Goal: Task Accomplishment & Management: Use online tool/utility

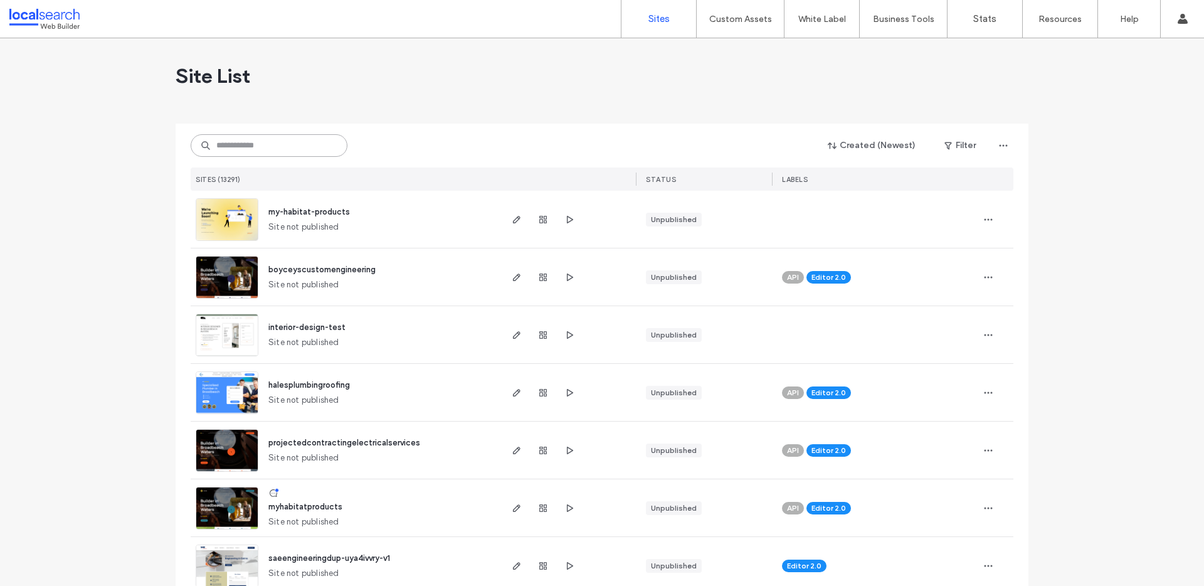
click at [283, 140] on input at bounding box center [269, 145] width 157 height 23
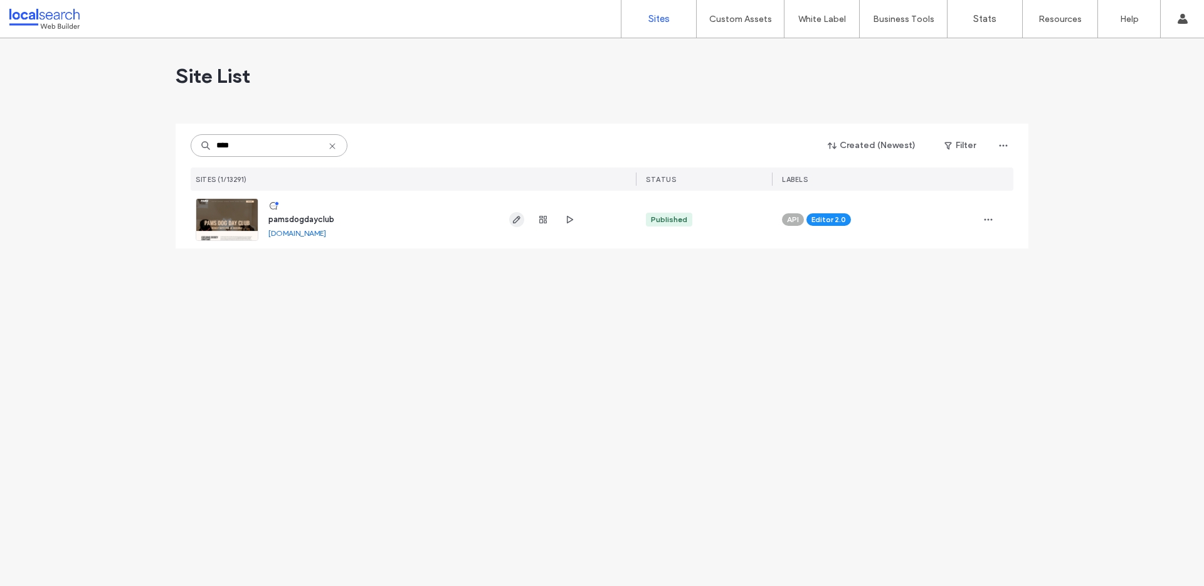
type input "****"
click at [515, 216] on icon "button" at bounding box center [517, 219] width 10 height 10
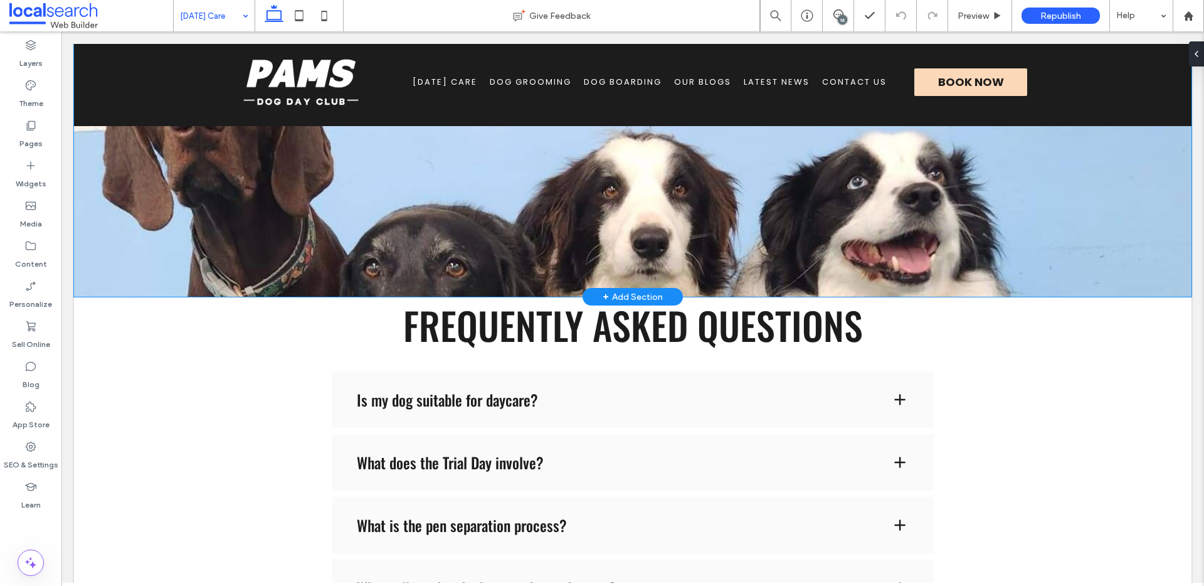
scroll to position [893, 0]
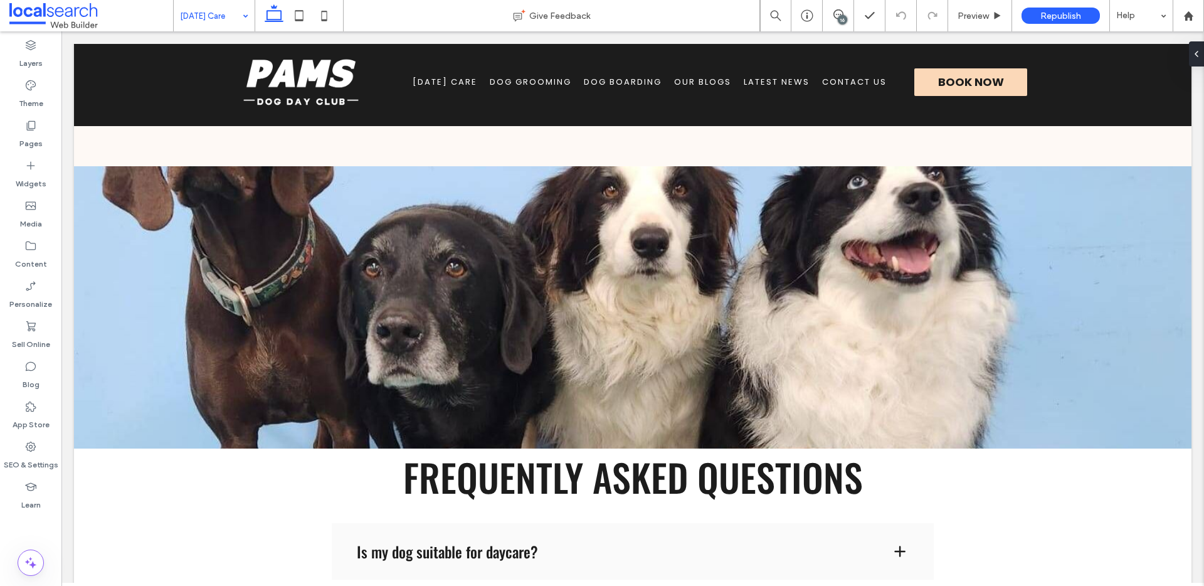
click at [189, 14] on input at bounding box center [211, 15] width 62 height 31
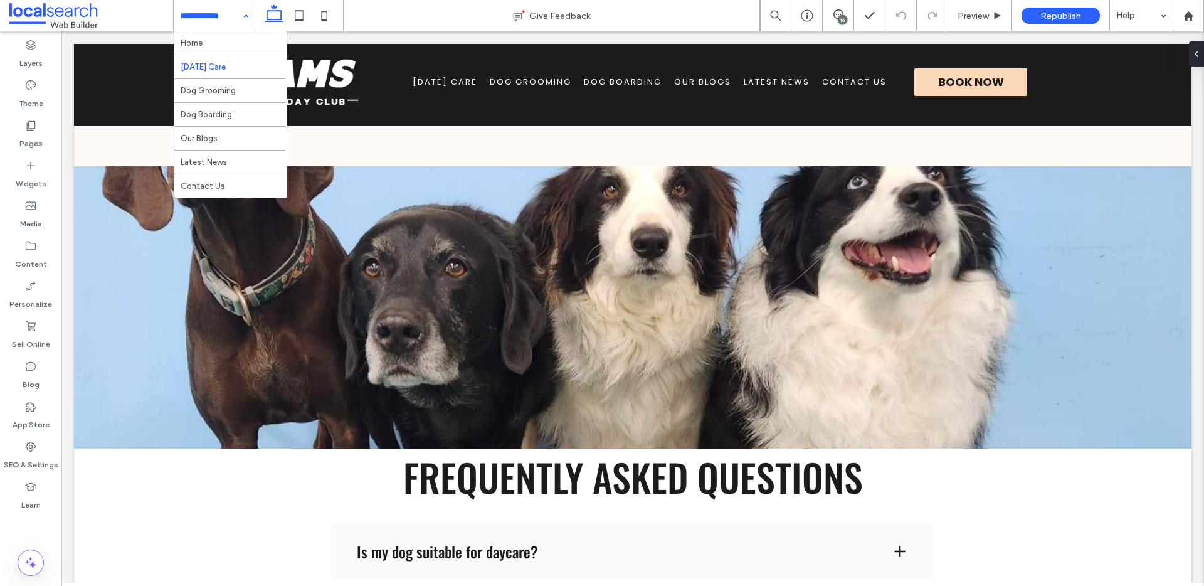
click at [220, 21] on input at bounding box center [211, 15] width 62 height 31
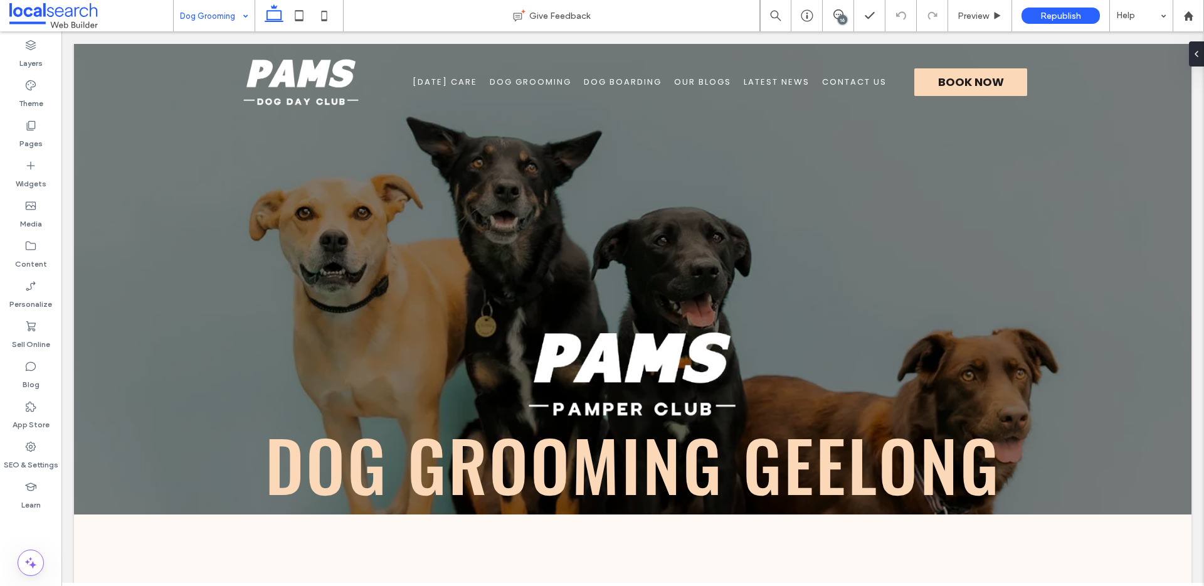
scroll to position [0, 0]
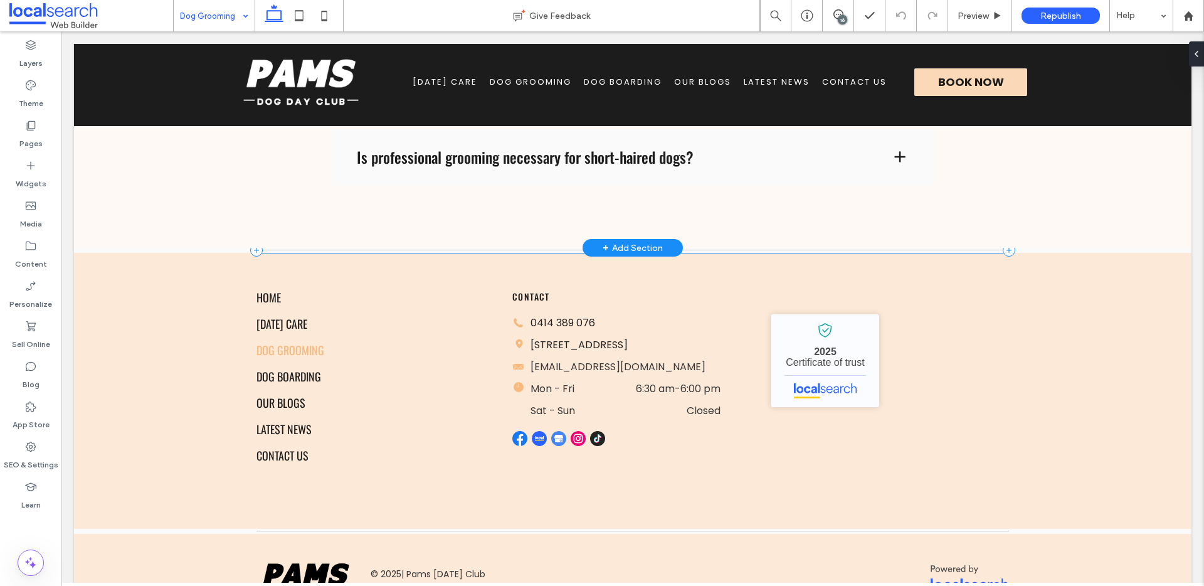
scroll to position [2010, 0]
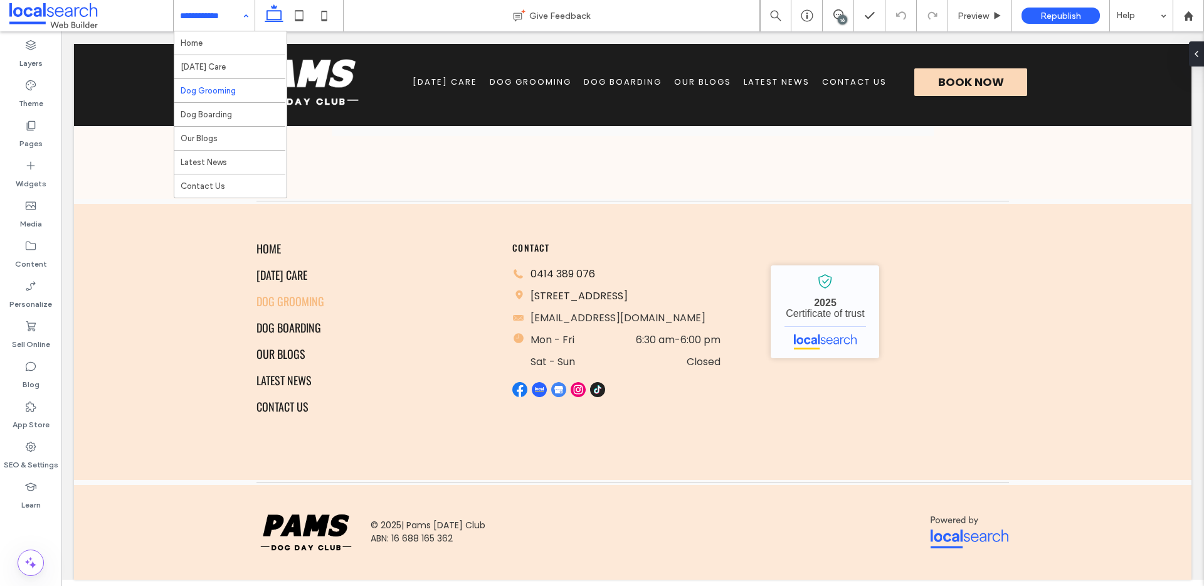
click at [227, 26] on input at bounding box center [211, 15] width 62 height 31
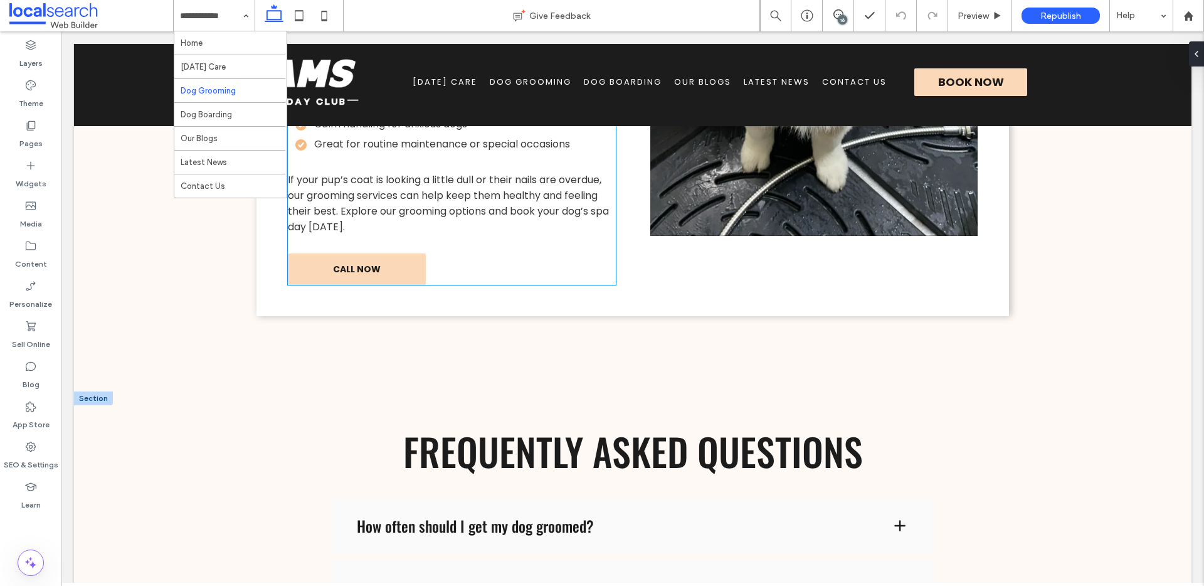
scroll to position [1646, 0]
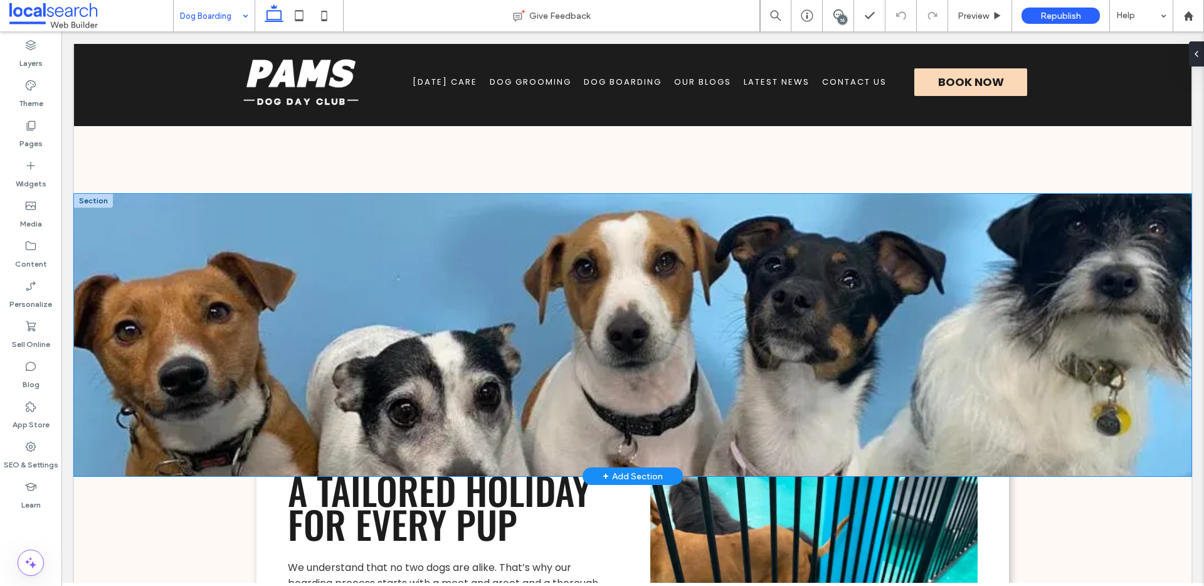
scroll to position [780, 0]
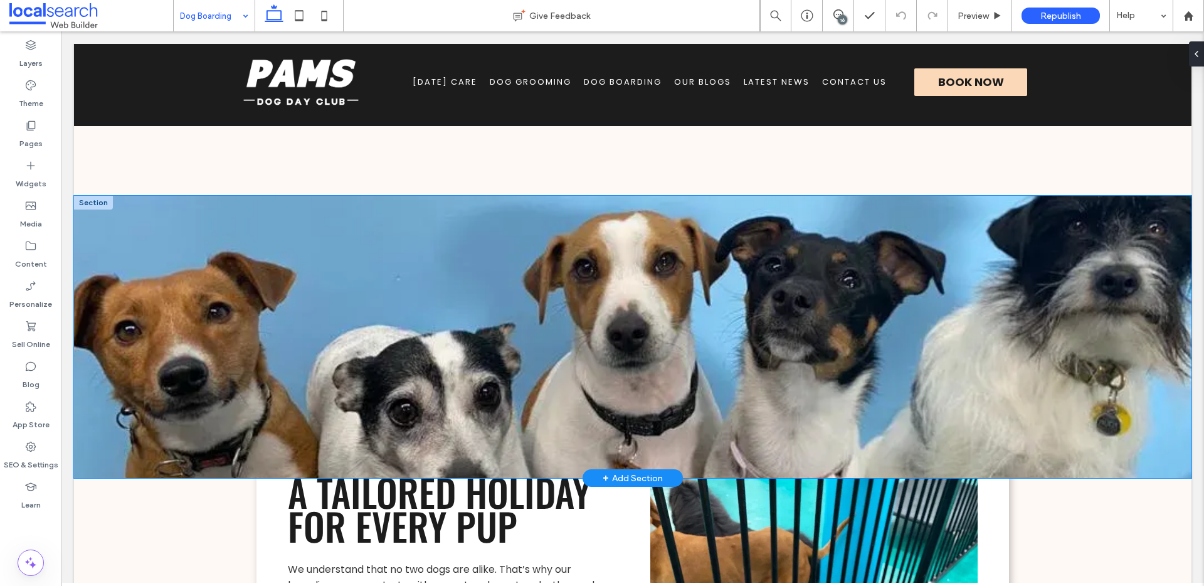
click at [137, 316] on div at bounding box center [632, 337] width 1117 height 282
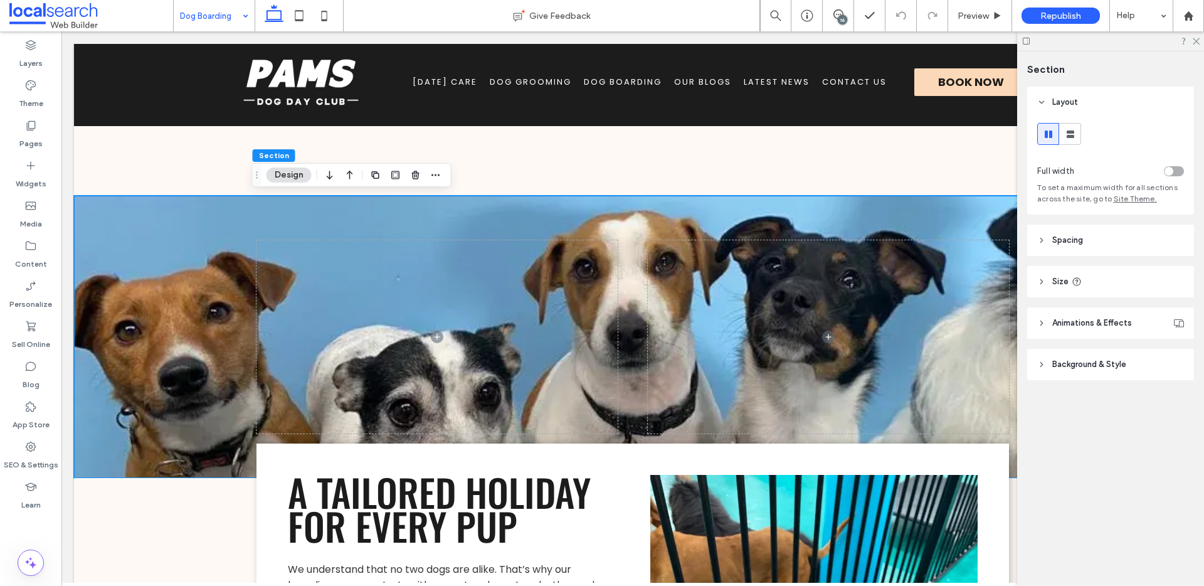
drag, startPoint x: 1104, startPoint y: 364, endPoint x: 1104, endPoint y: 372, distance: 8.2
click at [1104, 364] on span "Background & Style" at bounding box center [1089, 364] width 74 height 13
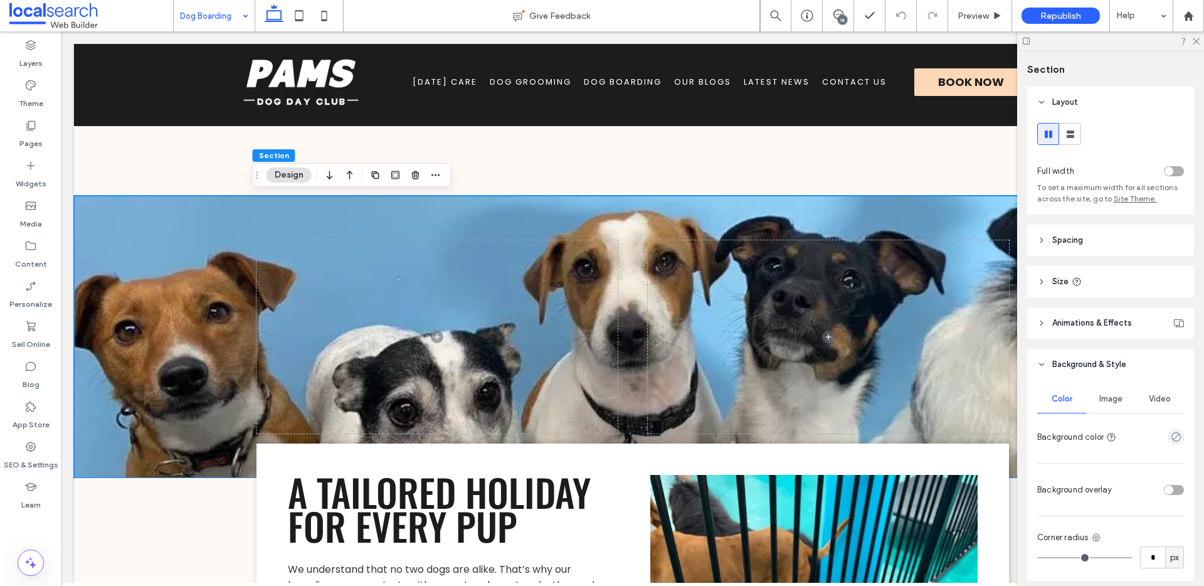
click at [1103, 397] on span "Image" at bounding box center [1110, 399] width 23 height 10
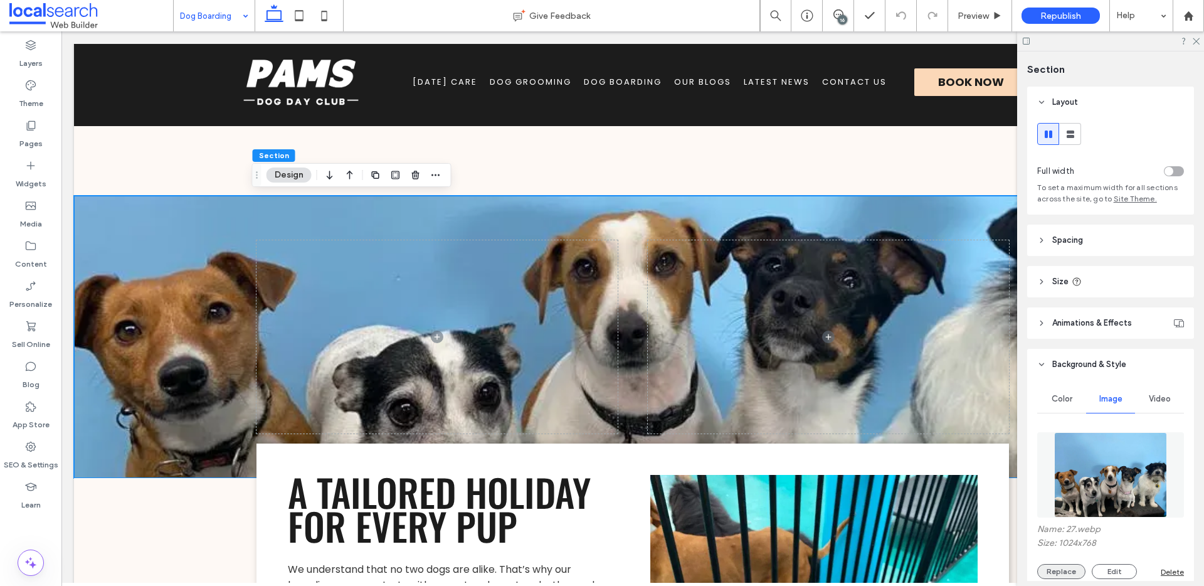
click at [1060, 572] on button "Replace" at bounding box center [1061, 571] width 48 height 15
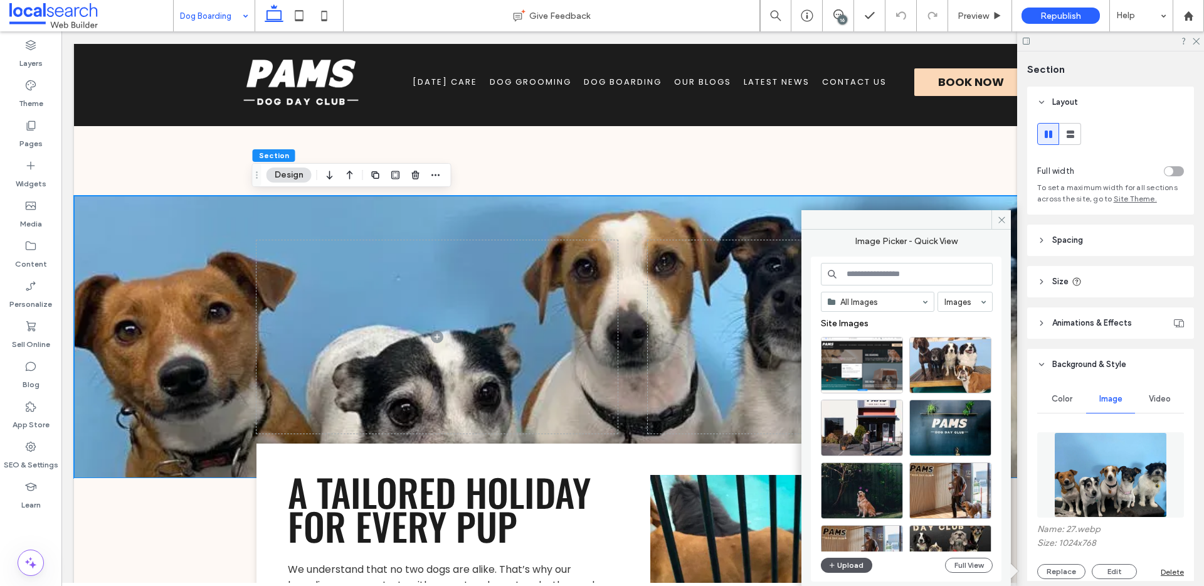
click at [856, 567] on button "Upload" at bounding box center [846, 564] width 51 height 15
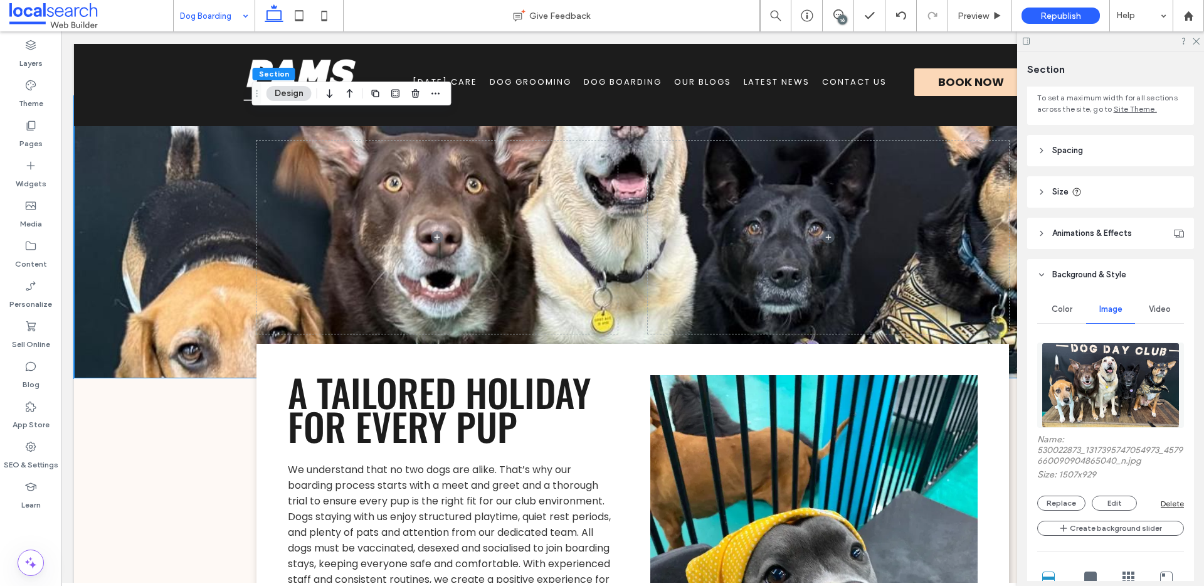
scroll to position [233, 0]
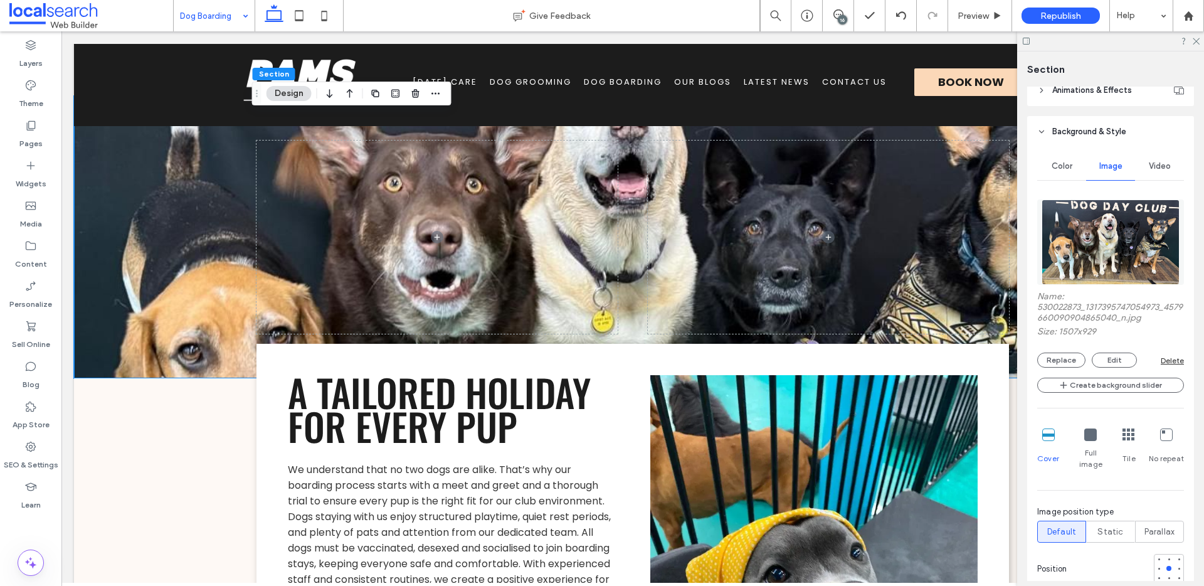
click at [1161, 554] on div at bounding box center [1169, 569] width 30 height 30
click at [1166, 556] on div at bounding box center [1168, 558] width 5 height 5
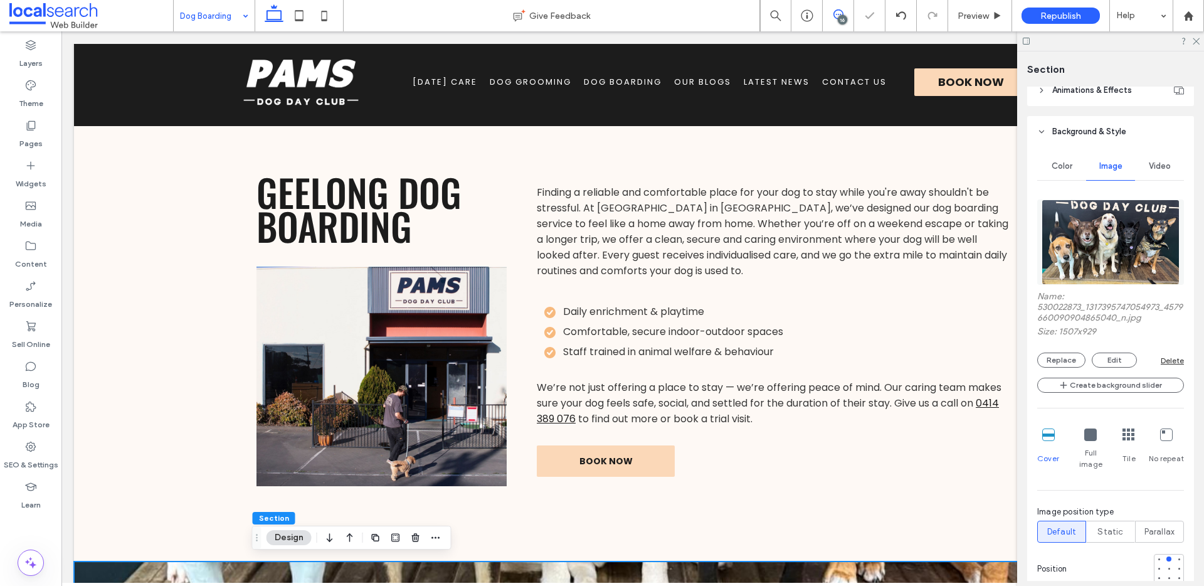
scroll to position [416, 0]
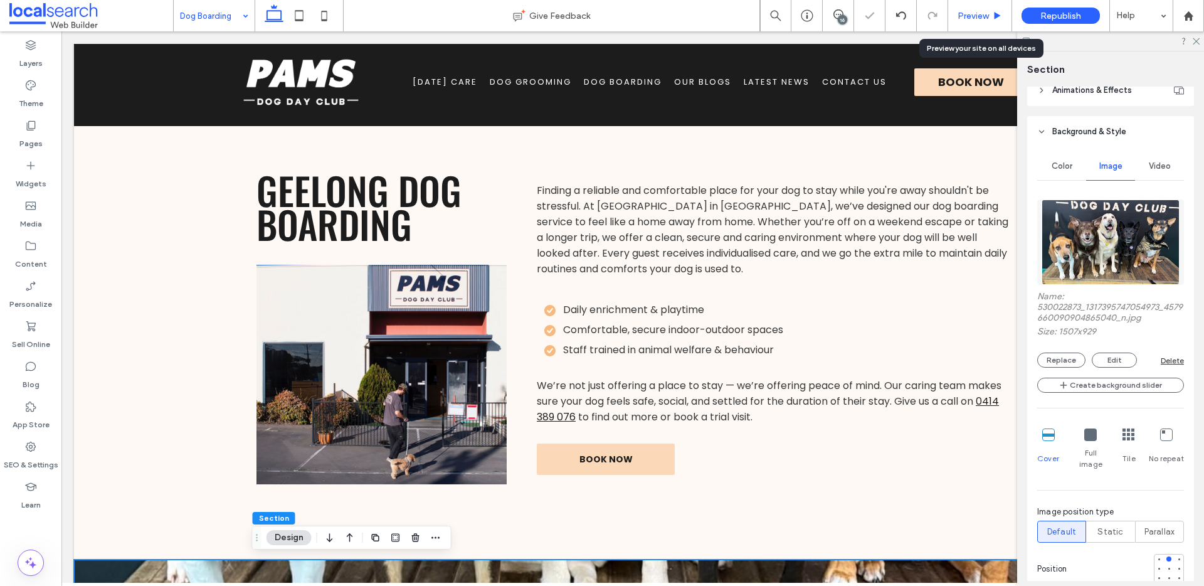
click at [981, 14] on span "Preview" at bounding box center [972, 16] width 31 height 11
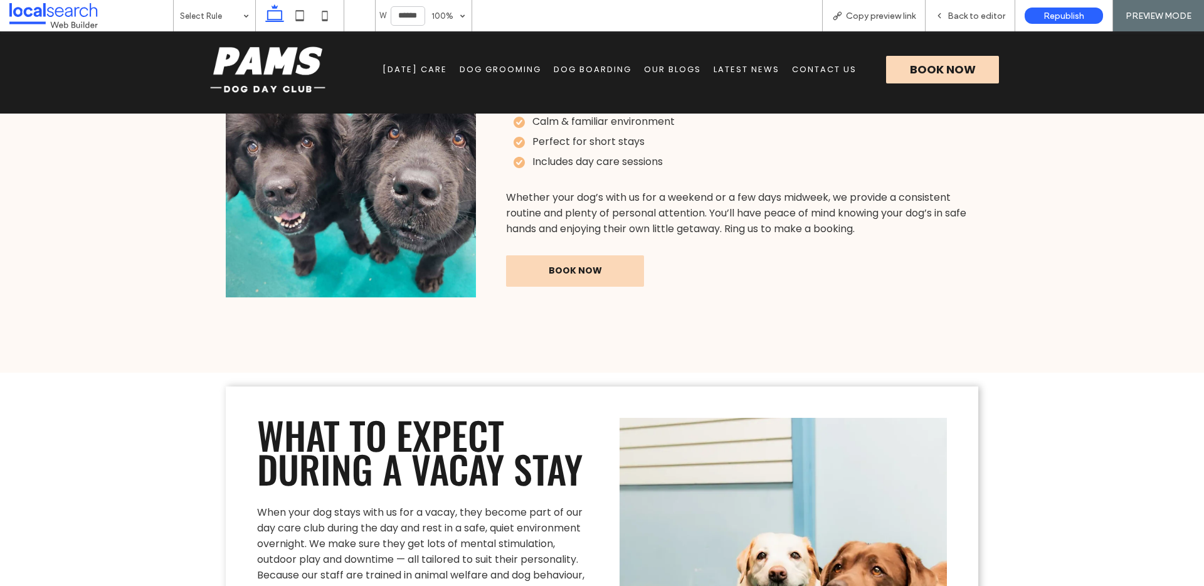
scroll to position [1743, 0]
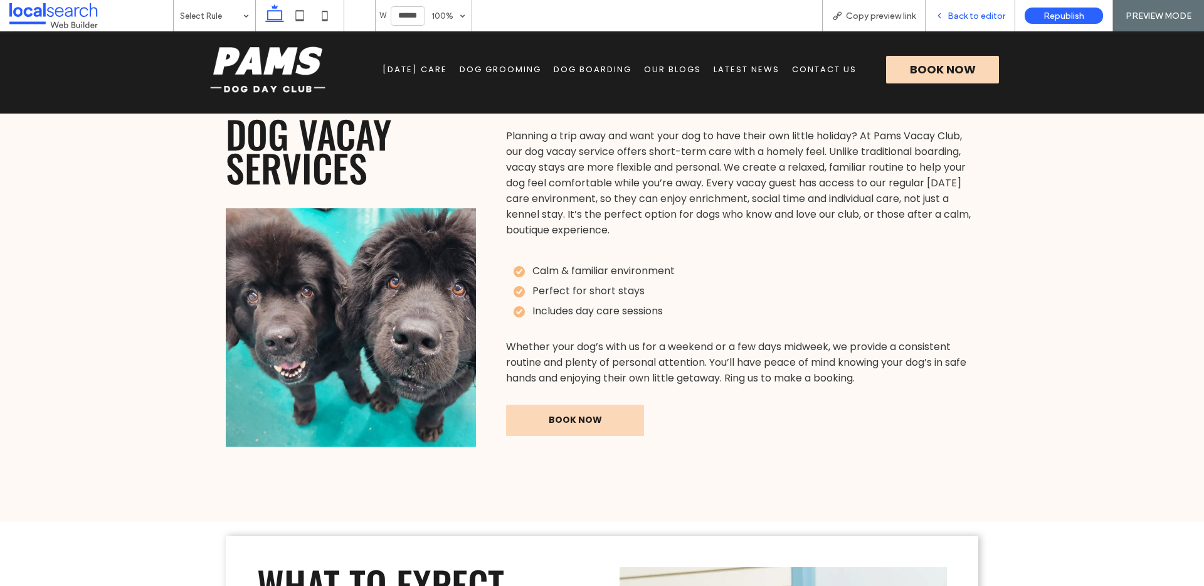
click at [972, 18] on span "Back to editor" at bounding box center [976, 16] width 58 height 11
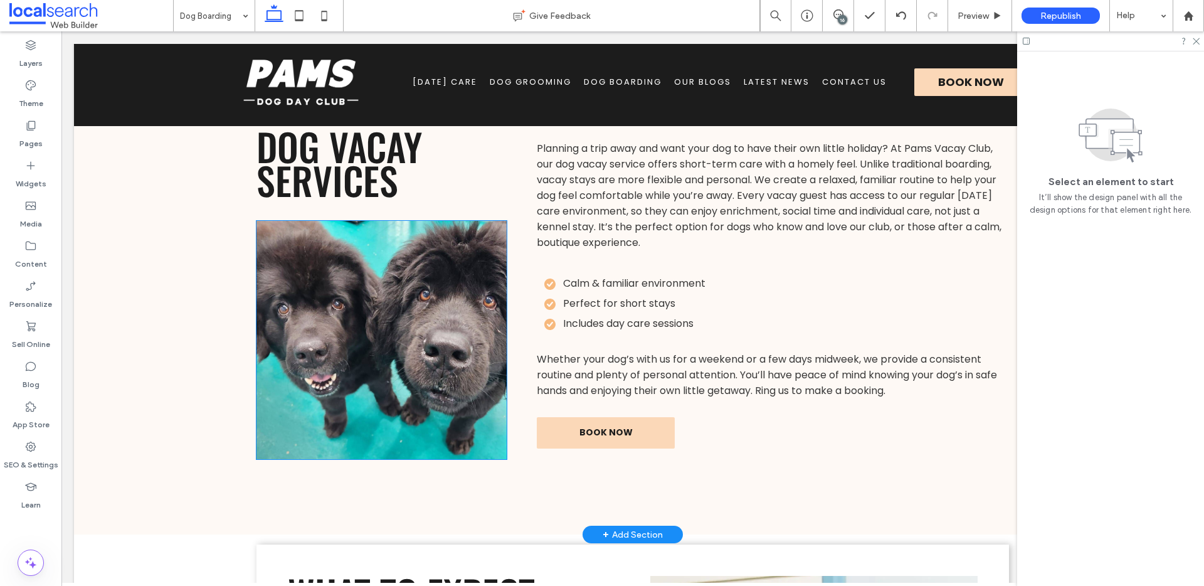
click at [329, 334] on img at bounding box center [381, 340] width 250 height 238
click at [329, 334] on div at bounding box center [381, 340] width 250 height 238
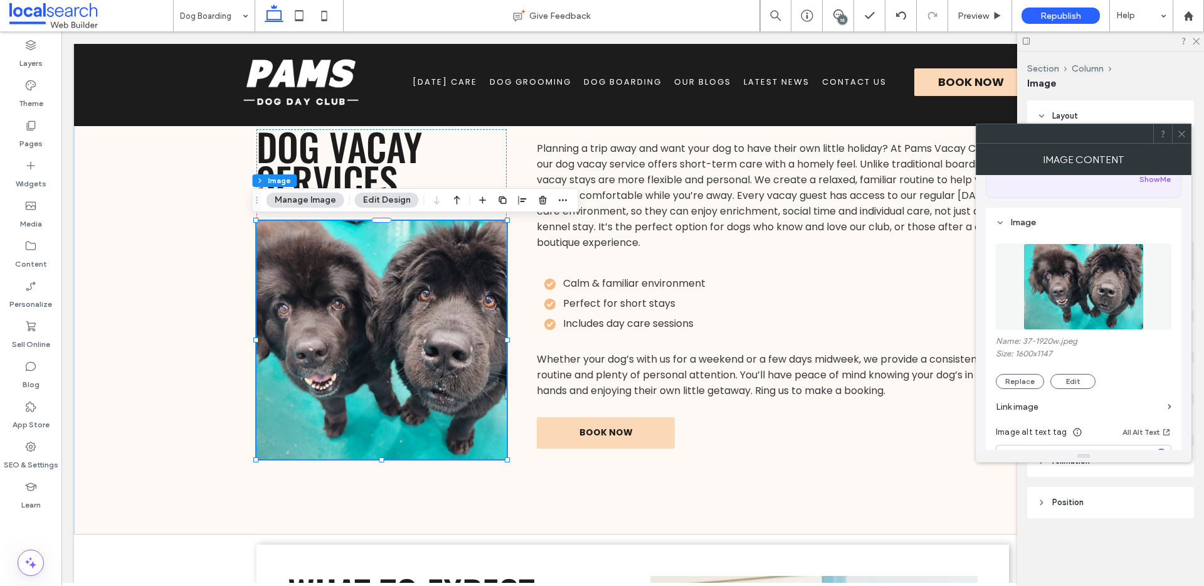
scroll to position [89, 0]
click at [1026, 381] on button "Replace" at bounding box center [1020, 378] width 48 height 15
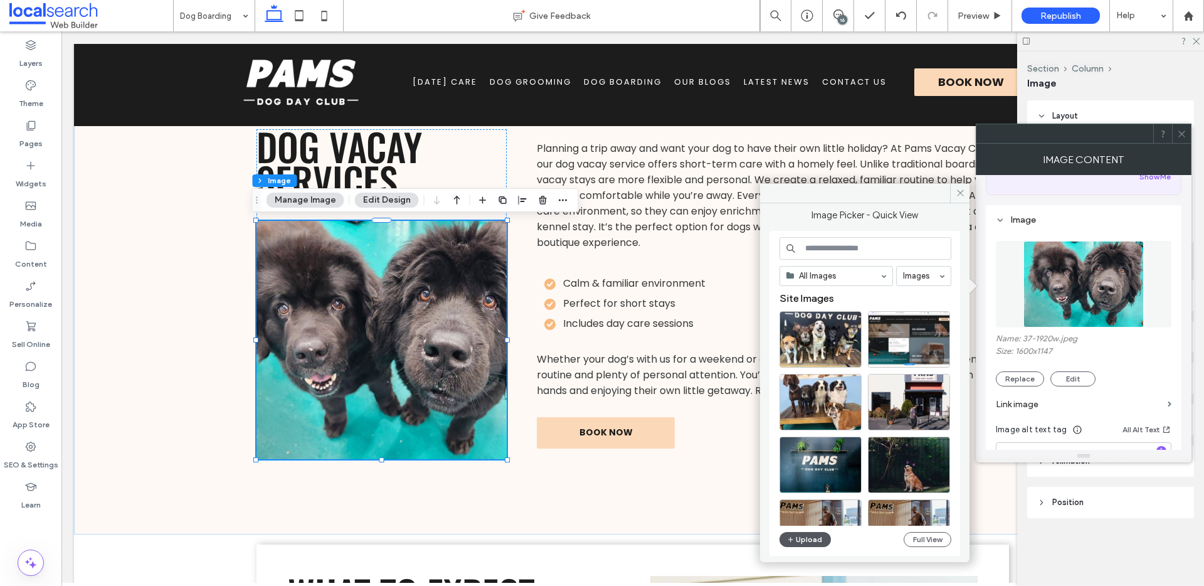
click at [784, 536] on button "Upload" at bounding box center [804, 539] width 51 height 15
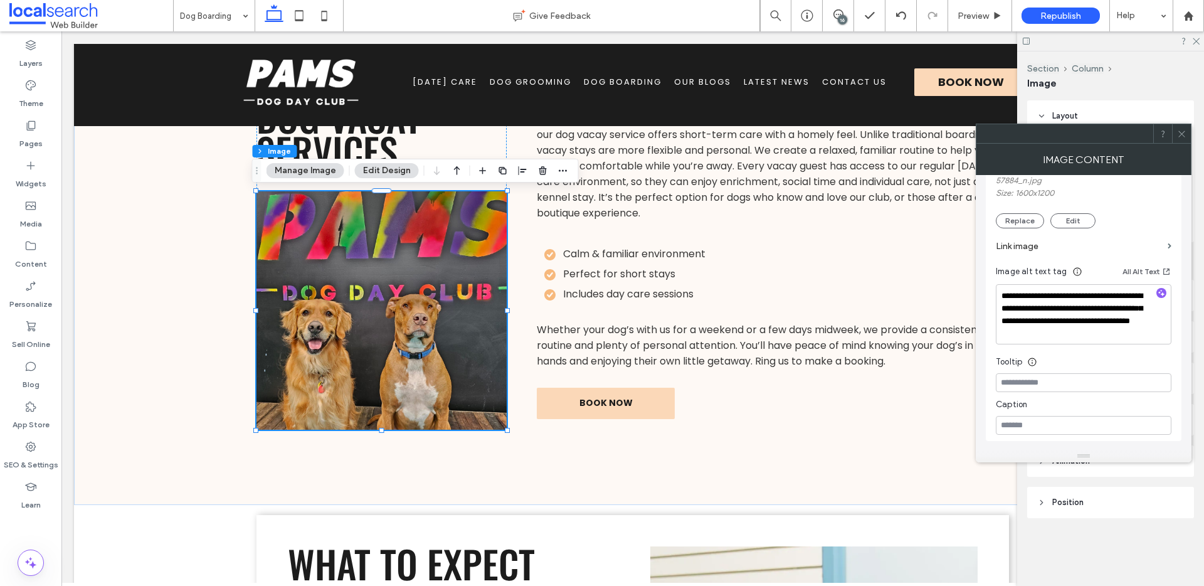
scroll to position [389, 0]
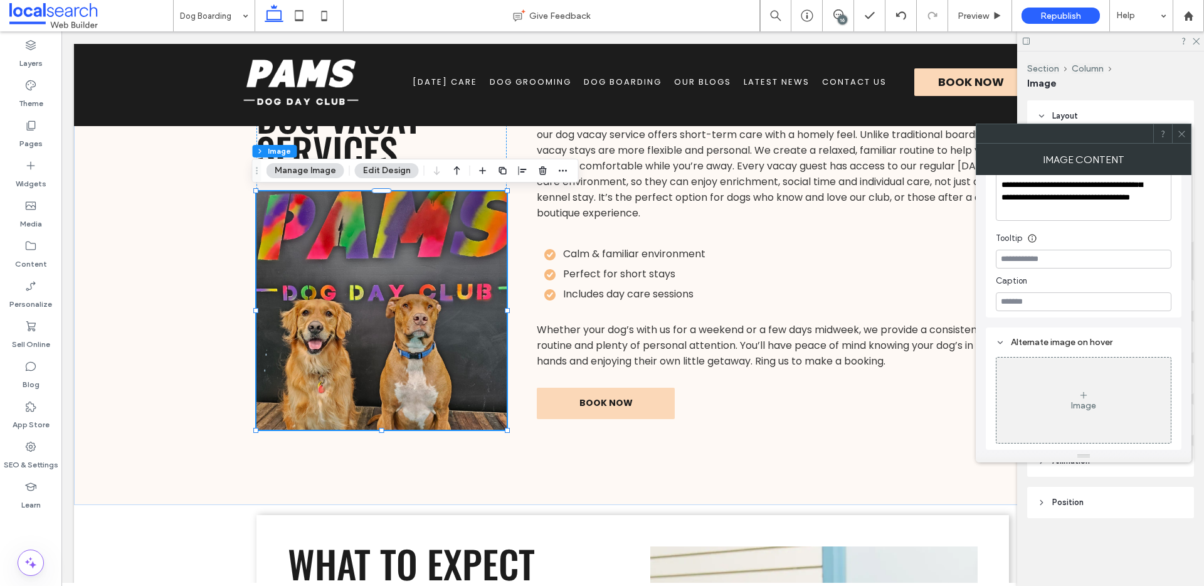
click at [1178, 129] on icon at bounding box center [1181, 133] width 9 height 9
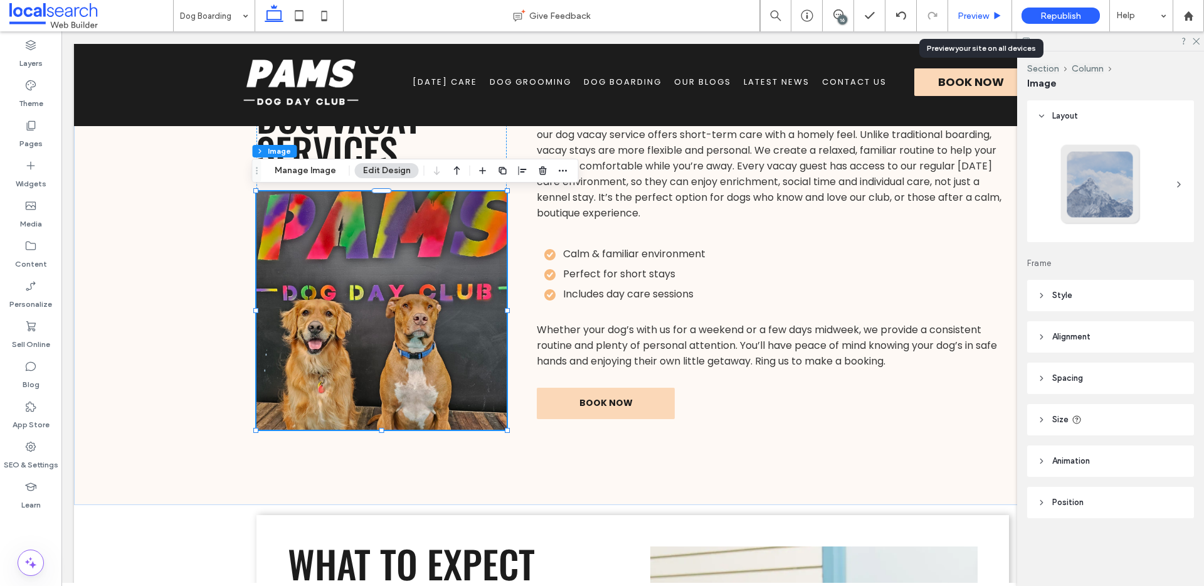
click at [979, 20] on span "Preview" at bounding box center [972, 16] width 31 height 11
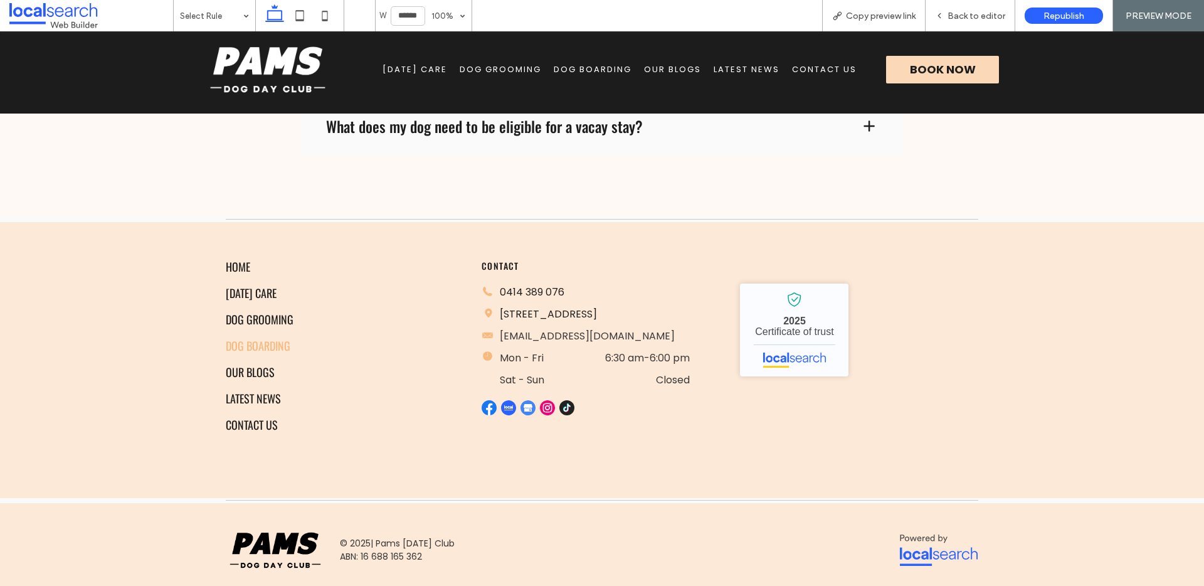
scroll to position [3172, 0]
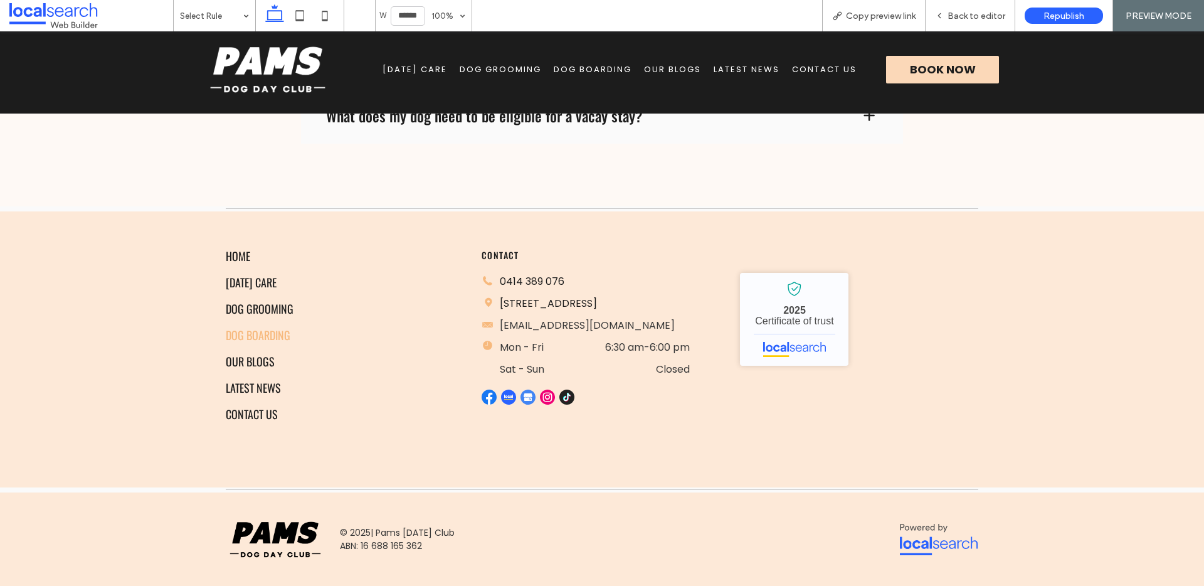
click at [575, 66] on span "Dog Boarding" at bounding box center [593, 69] width 78 height 13
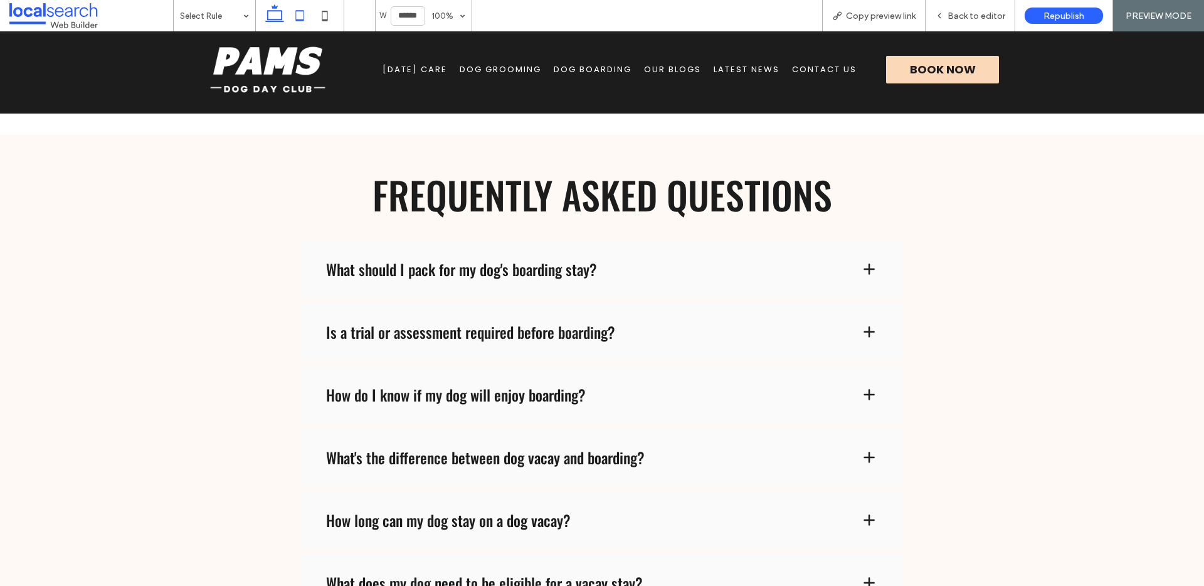
scroll to position [2841, 0]
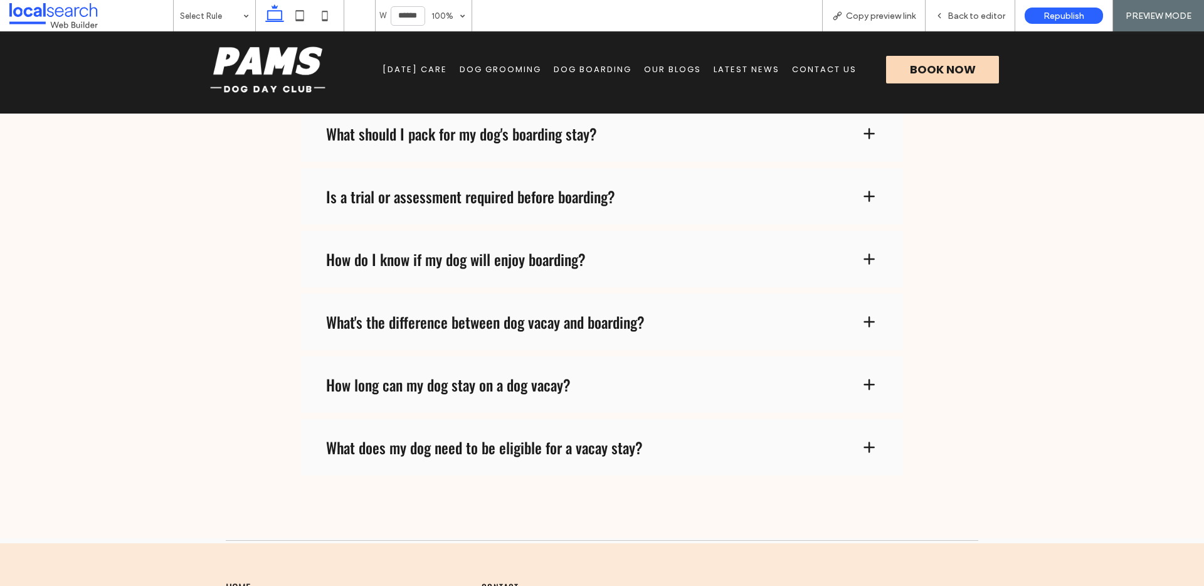
click at [660, 70] on span "Our Blogs" at bounding box center [672, 69] width 57 height 13
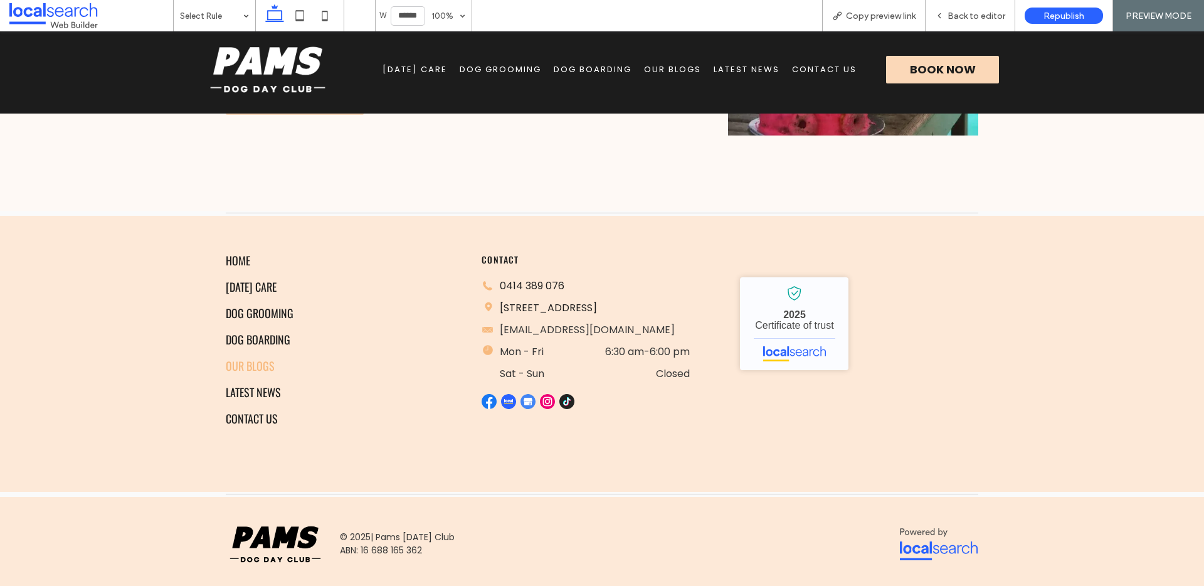
scroll to position [1098, 0]
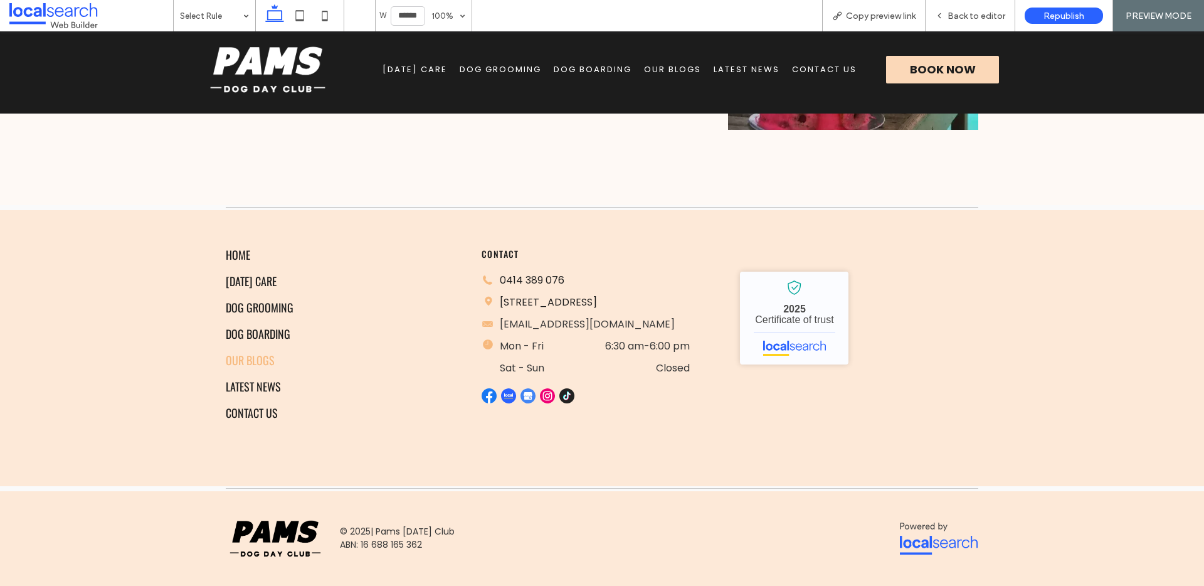
click at [747, 68] on span "Latest News" at bounding box center [746, 69] width 66 height 13
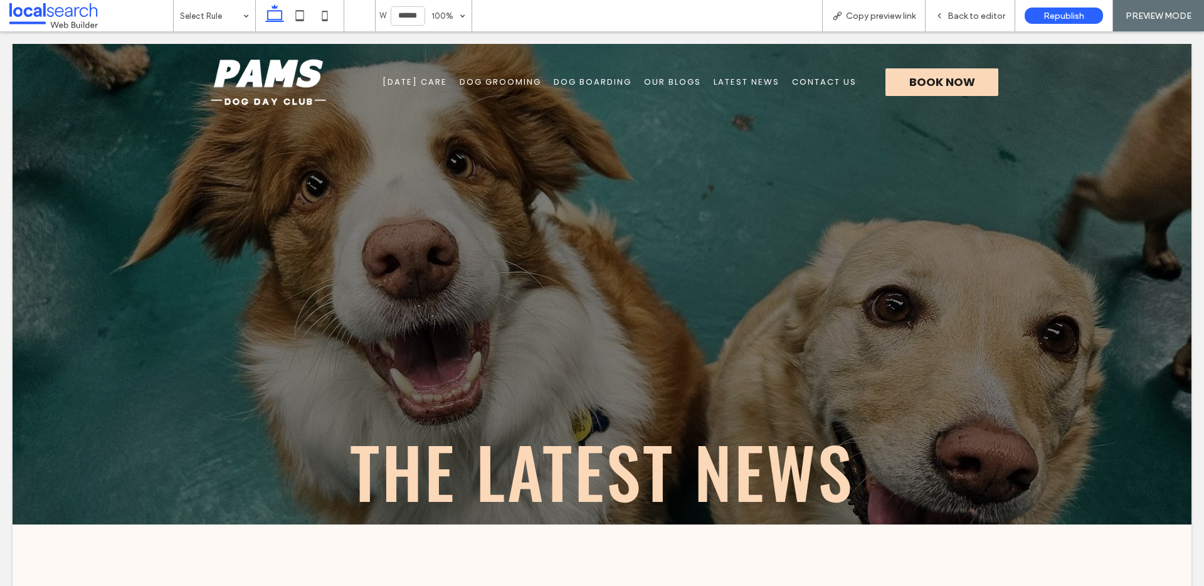
scroll to position [0, 0]
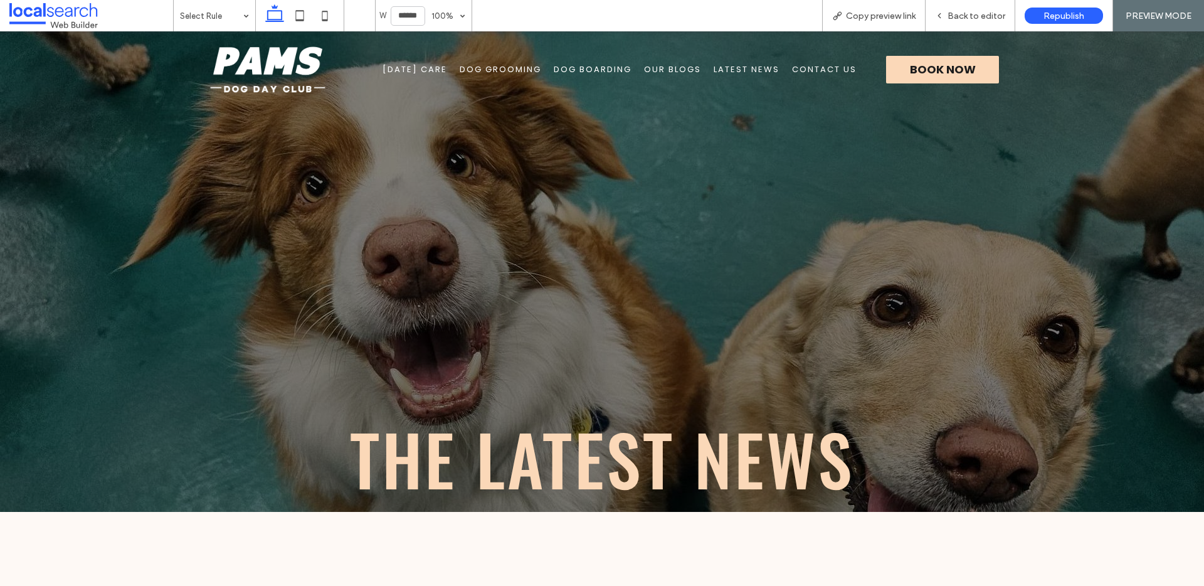
click at [828, 63] on span "Contact Us" at bounding box center [824, 69] width 65 height 13
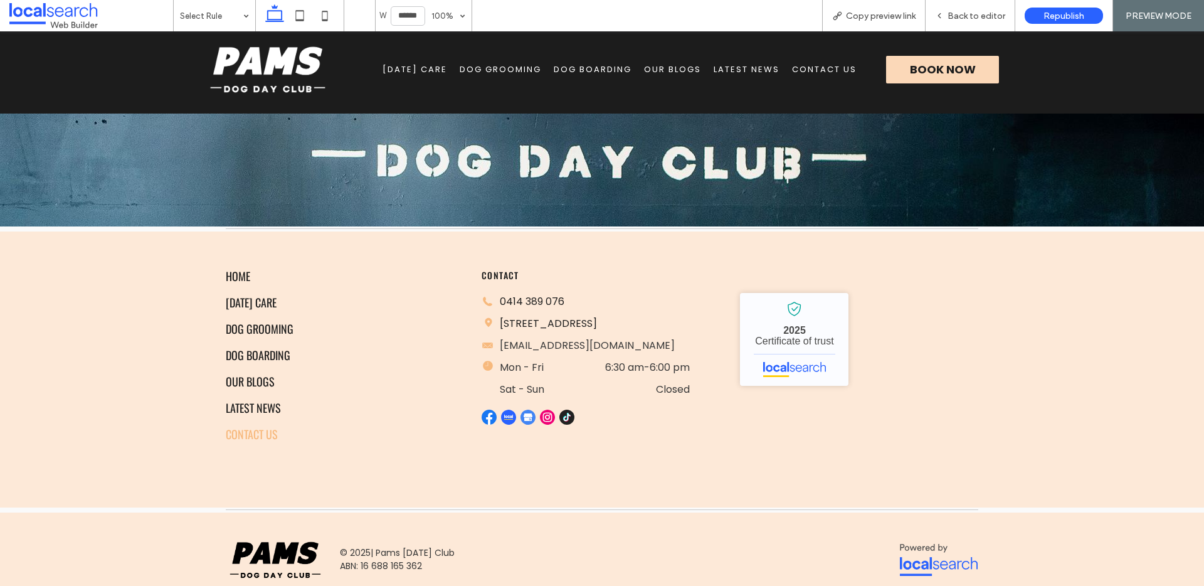
scroll to position [1445, 0]
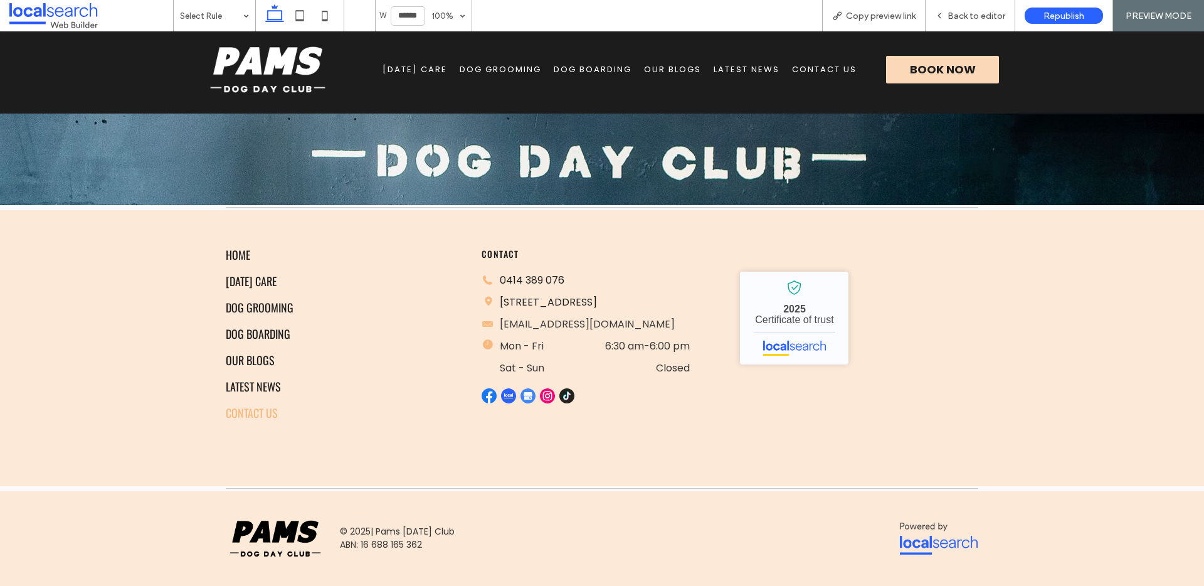
click at [725, 65] on span "Latest News" at bounding box center [746, 69] width 66 height 13
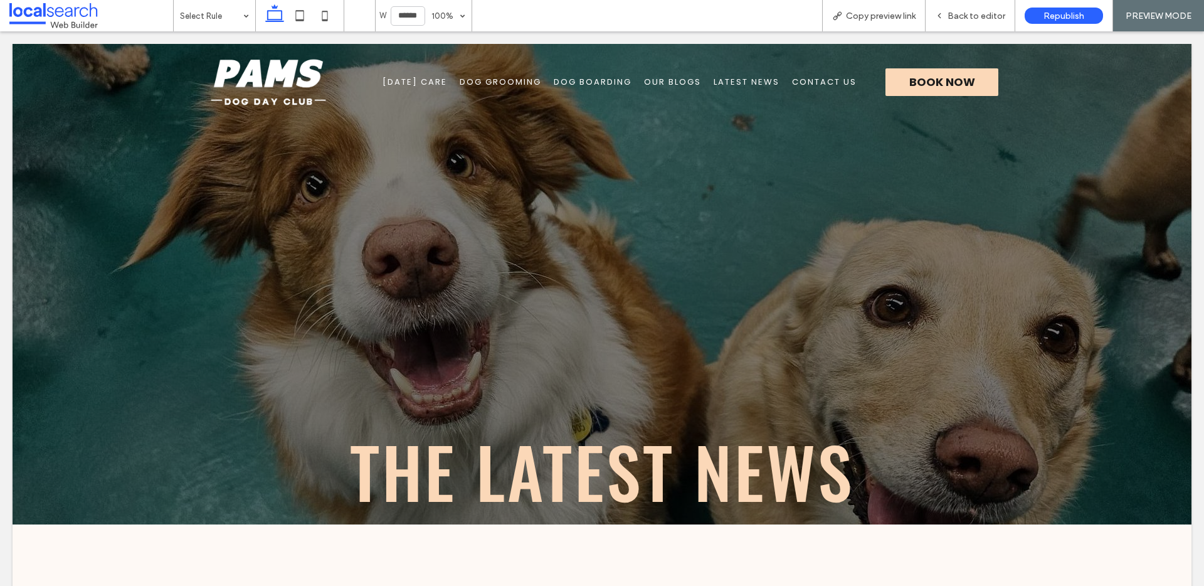
scroll to position [0, 0]
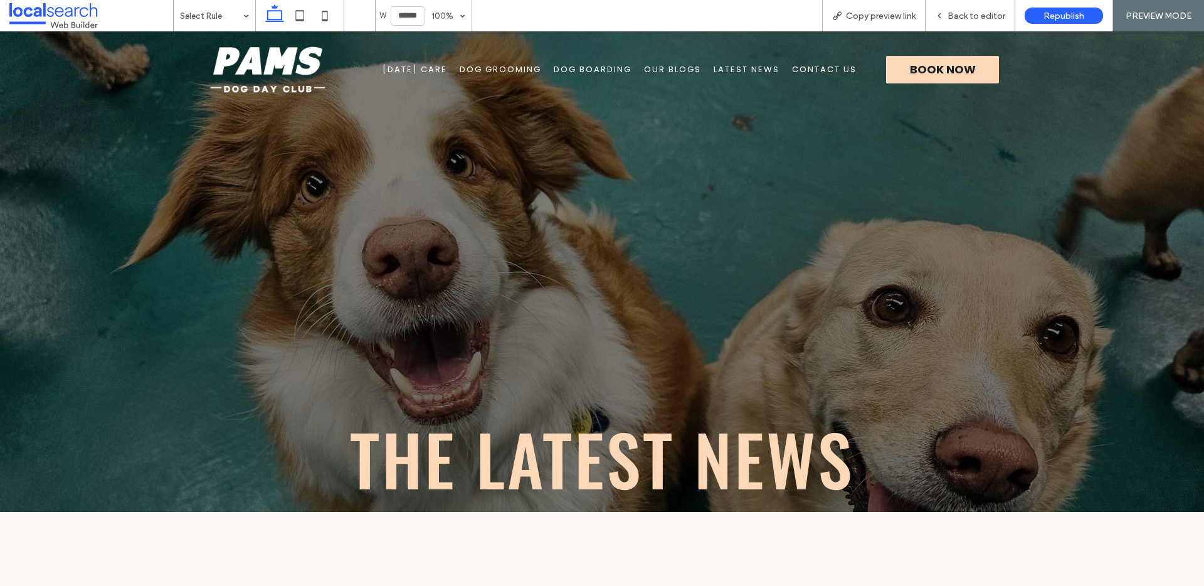
click at [276, 56] on img at bounding box center [267, 69] width 125 height 56
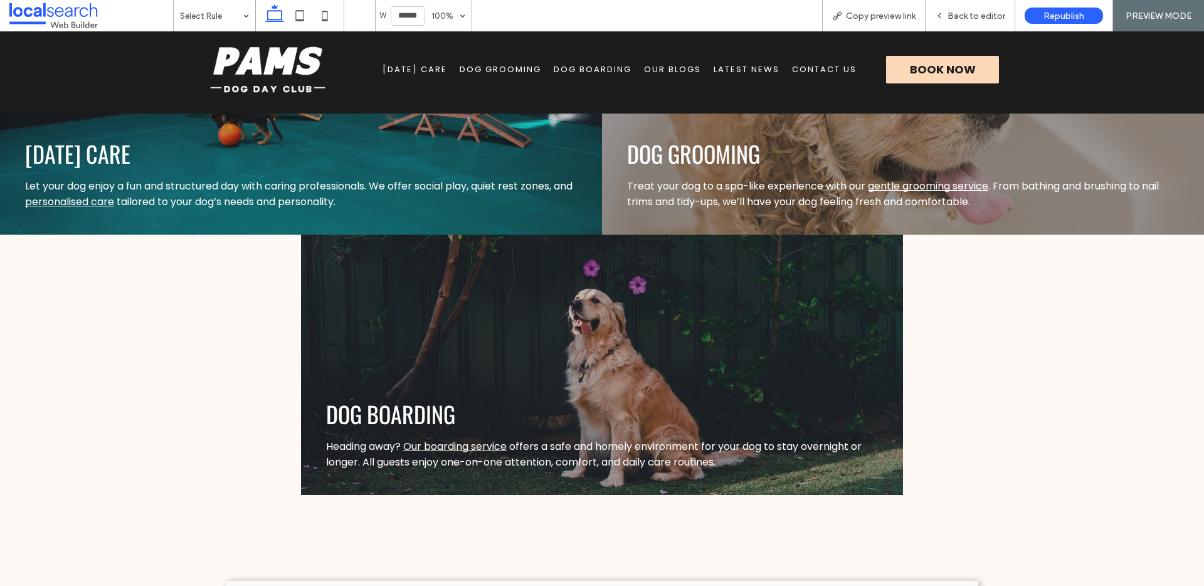
scroll to position [1589, 0]
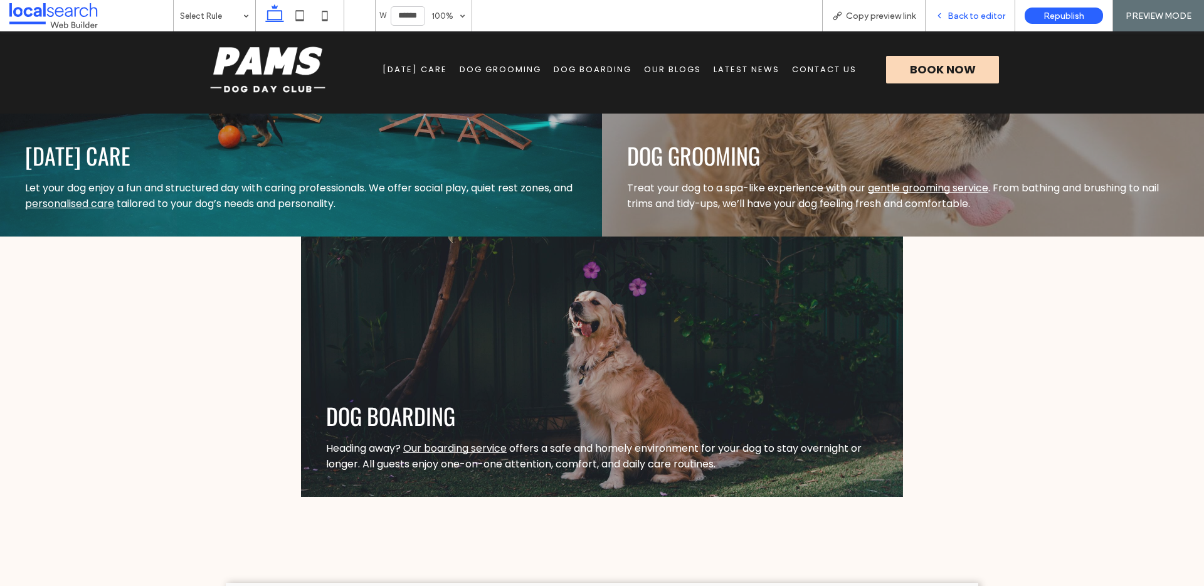
click at [952, 18] on span "Back to editor" at bounding box center [976, 16] width 58 height 11
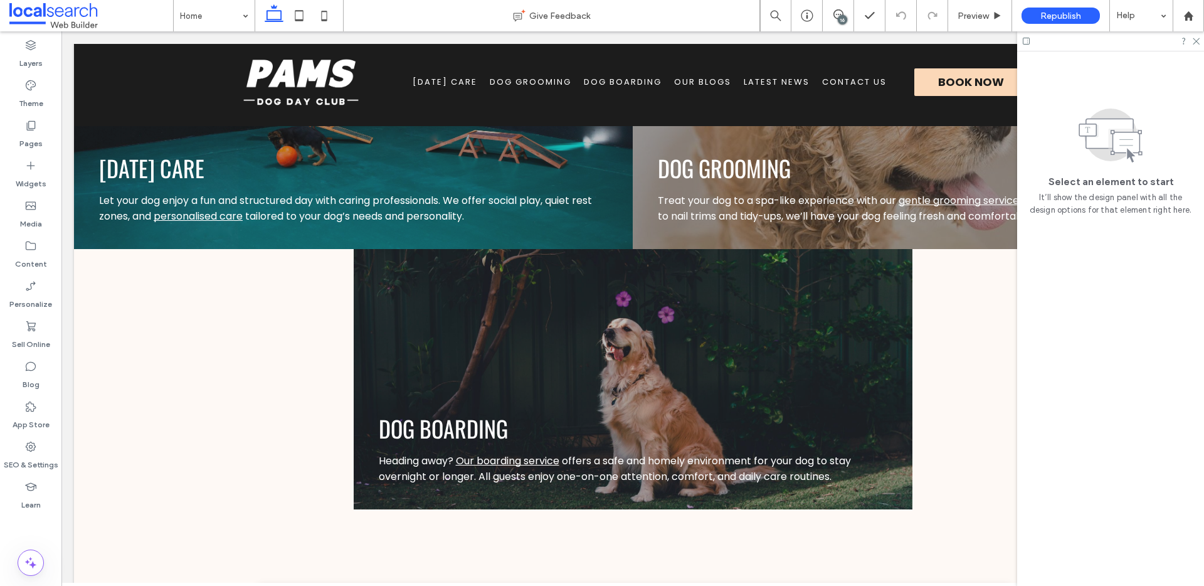
click at [841, 19] on div "16" at bounding box center [842, 19] width 9 height 9
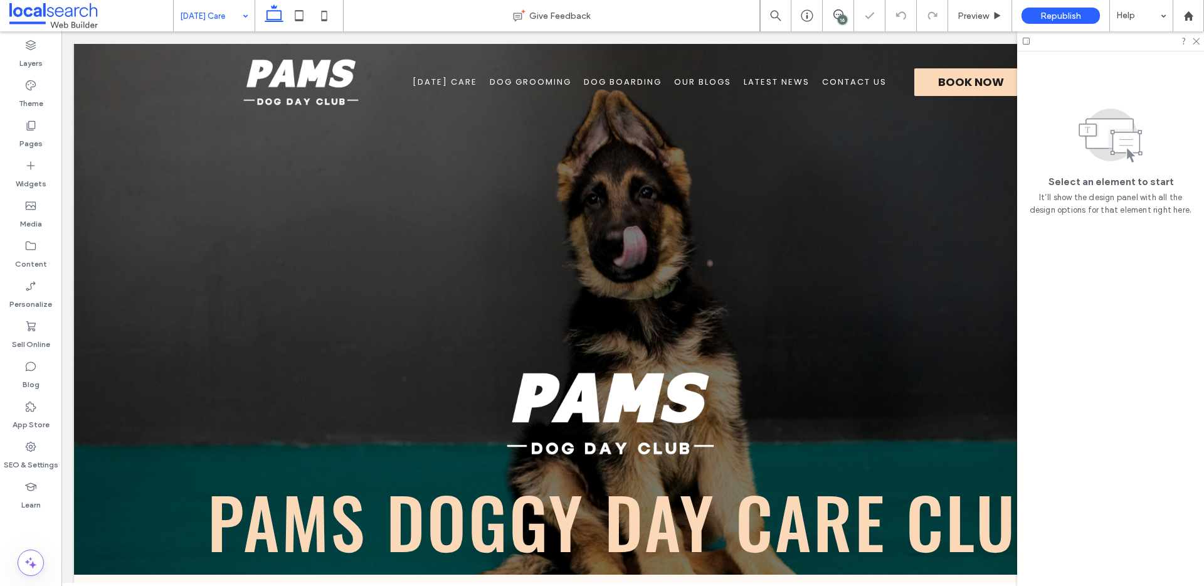
click at [219, 22] on input at bounding box center [211, 15] width 62 height 31
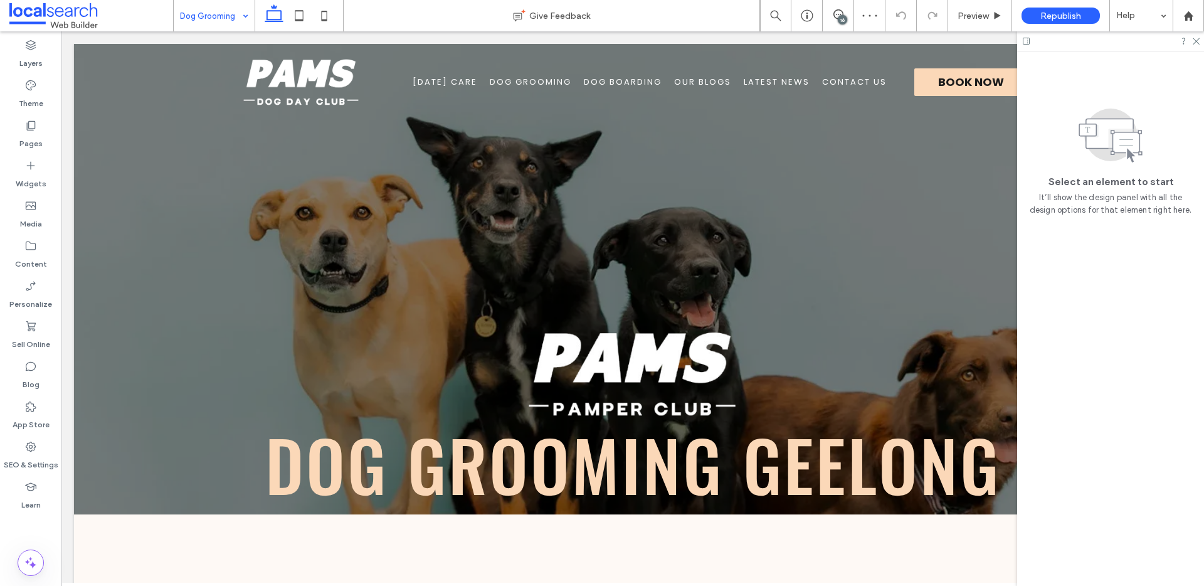
click at [218, 18] on input at bounding box center [211, 15] width 62 height 31
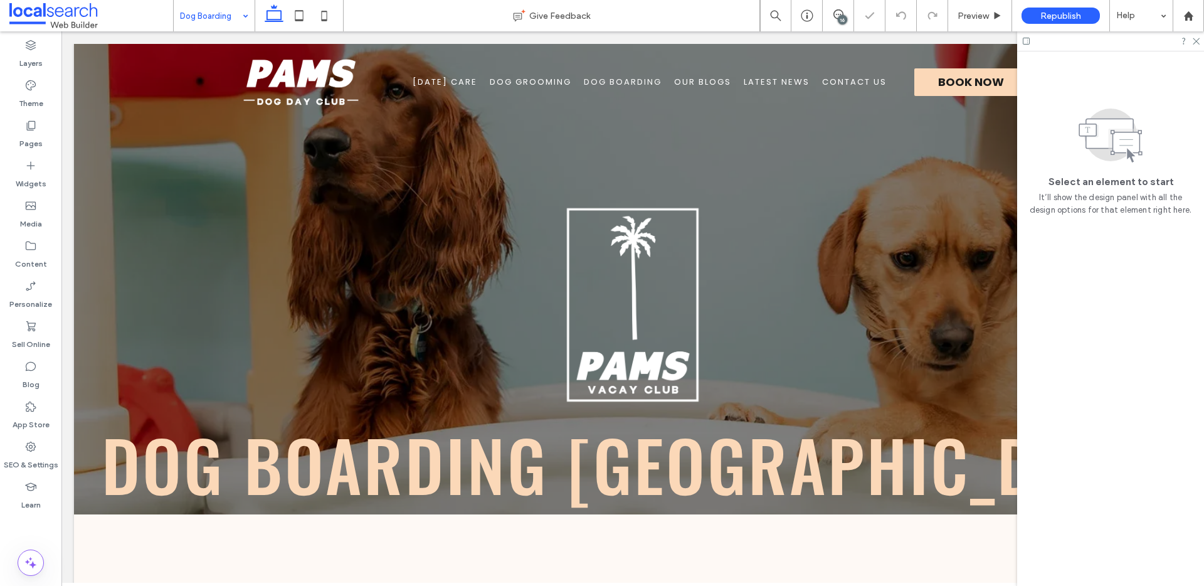
click at [202, 14] on input at bounding box center [211, 15] width 62 height 31
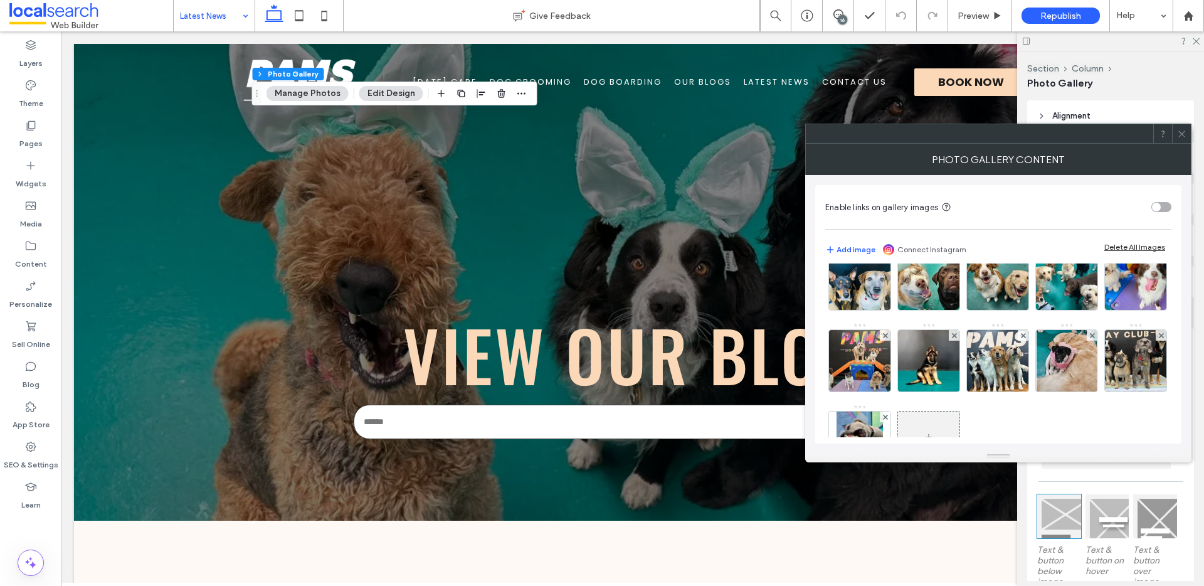
scroll to position [655, 0]
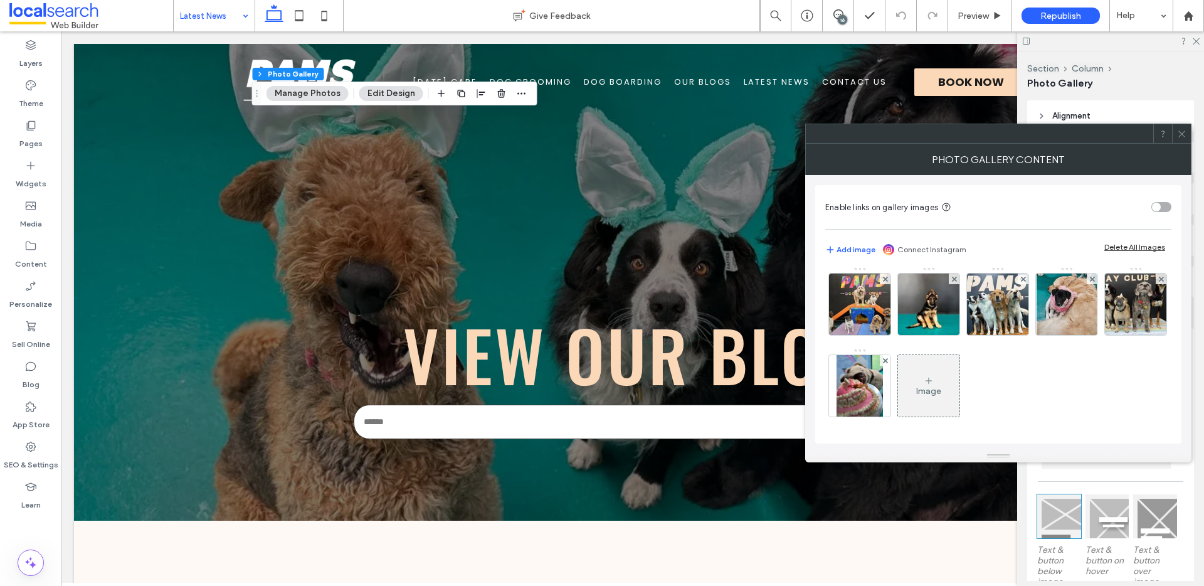
click at [898, 378] on div "Image" at bounding box center [928, 385] width 61 height 59
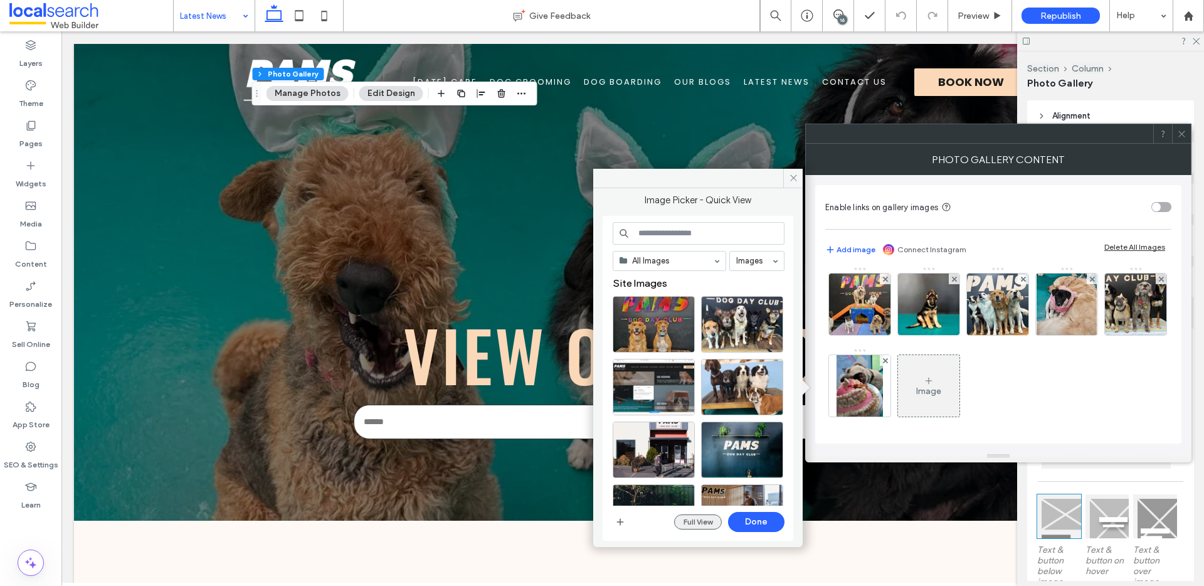
click at [697, 525] on button "Full View" at bounding box center [698, 521] width 48 height 15
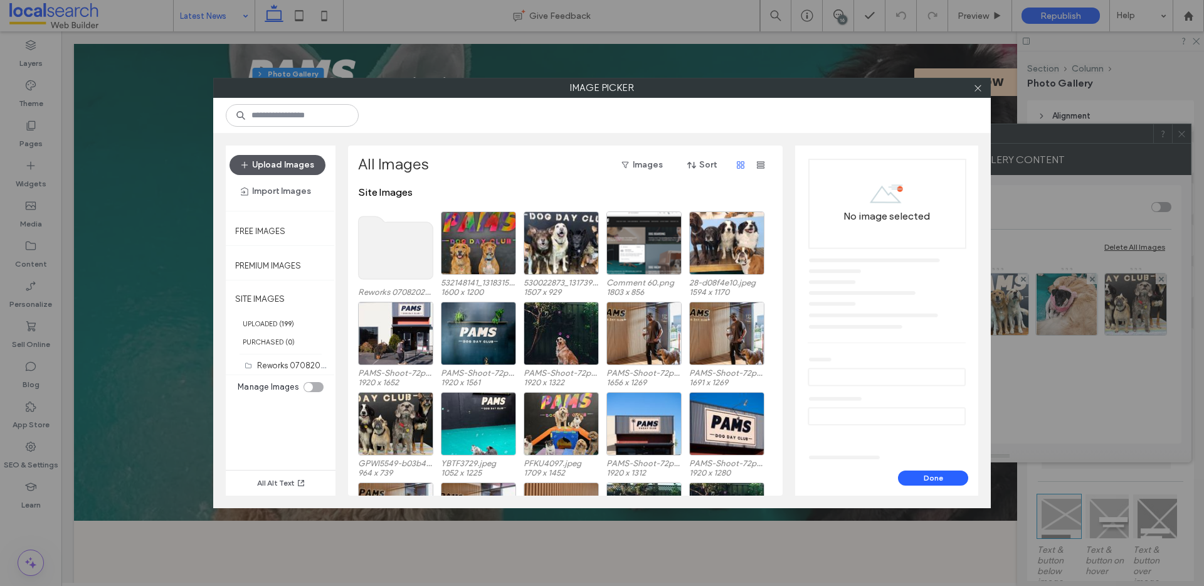
click at [285, 164] on button "Upload Images" at bounding box center [277, 165] width 96 height 20
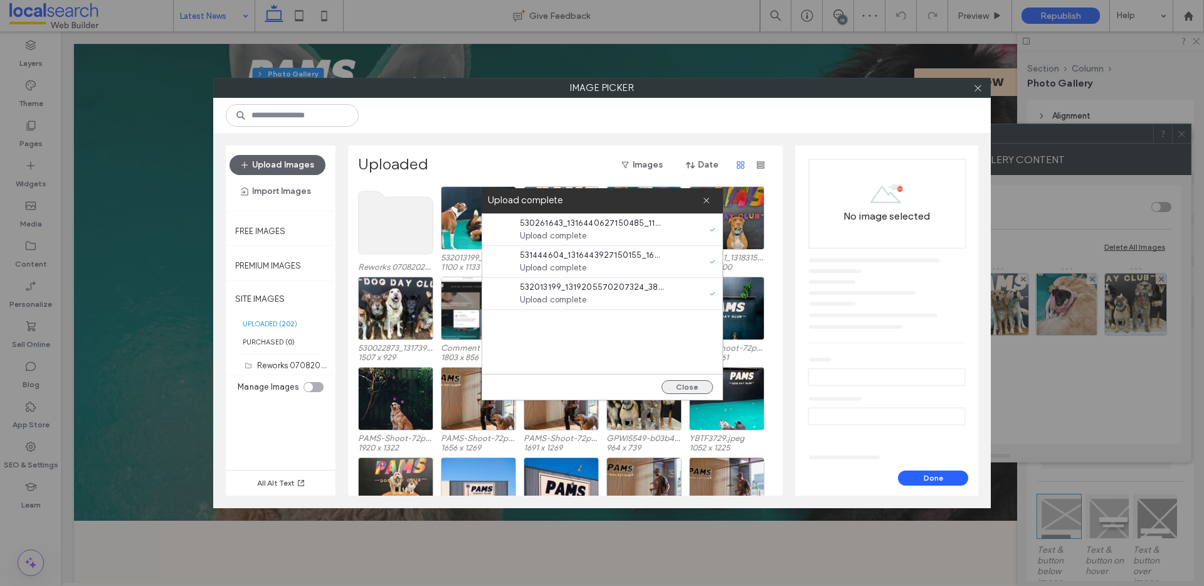
click at [683, 381] on button "Close" at bounding box center [686, 387] width 51 height 14
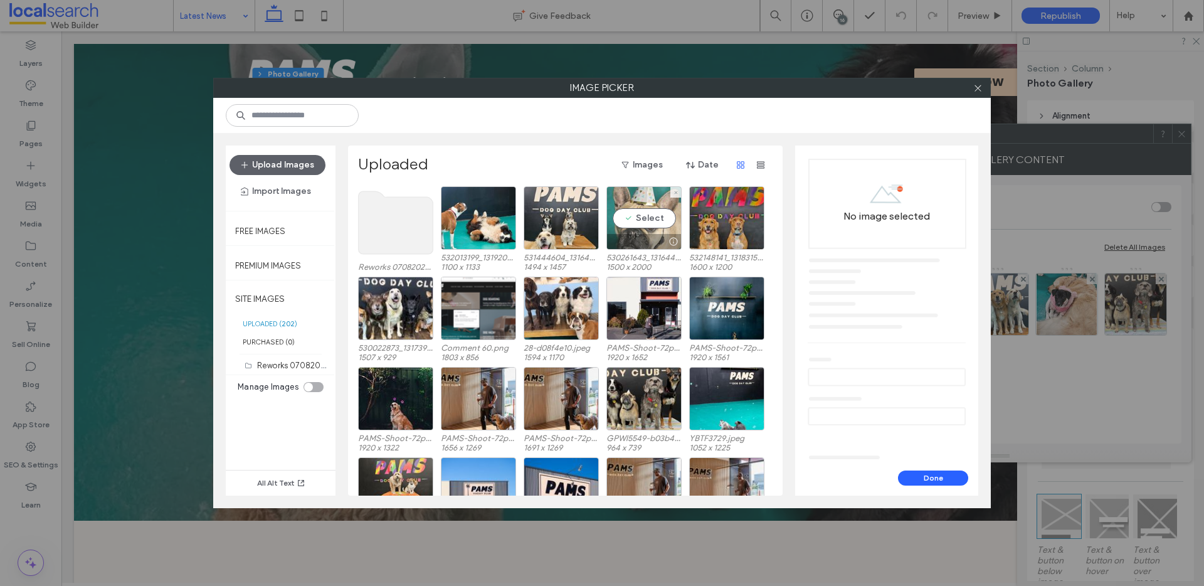
click at [662, 219] on div "Select" at bounding box center [643, 217] width 75 height 63
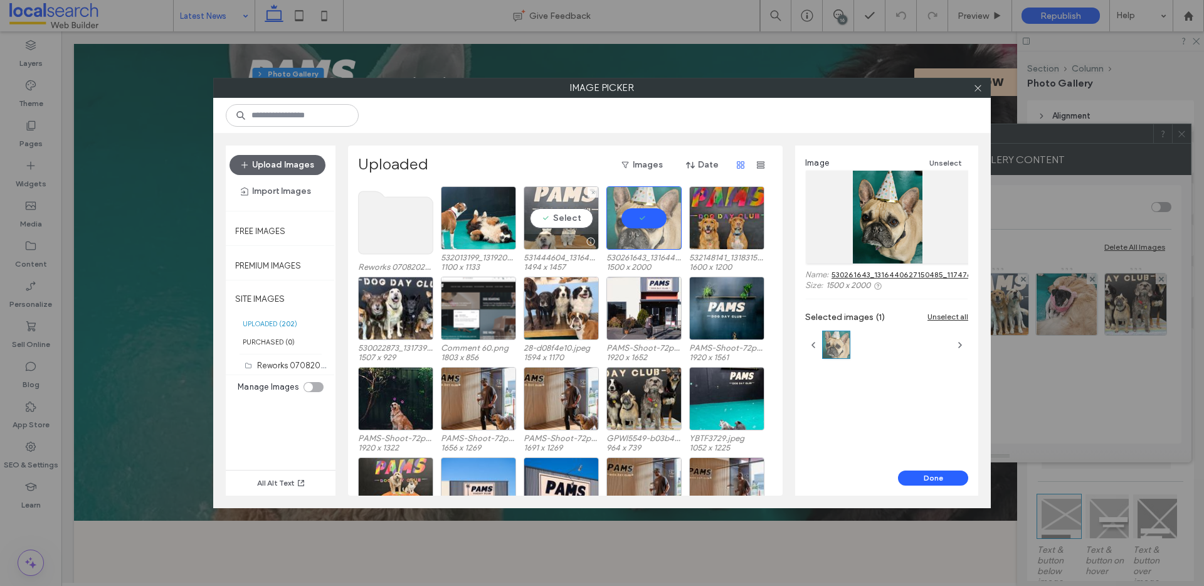
drag, startPoint x: 556, startPoint y: 216, endPoint x: 530, endPoint y: 213, distance: 26.5
click at [555, 216] on div "Select" at bounding box center [561, 217] width 75 height 63
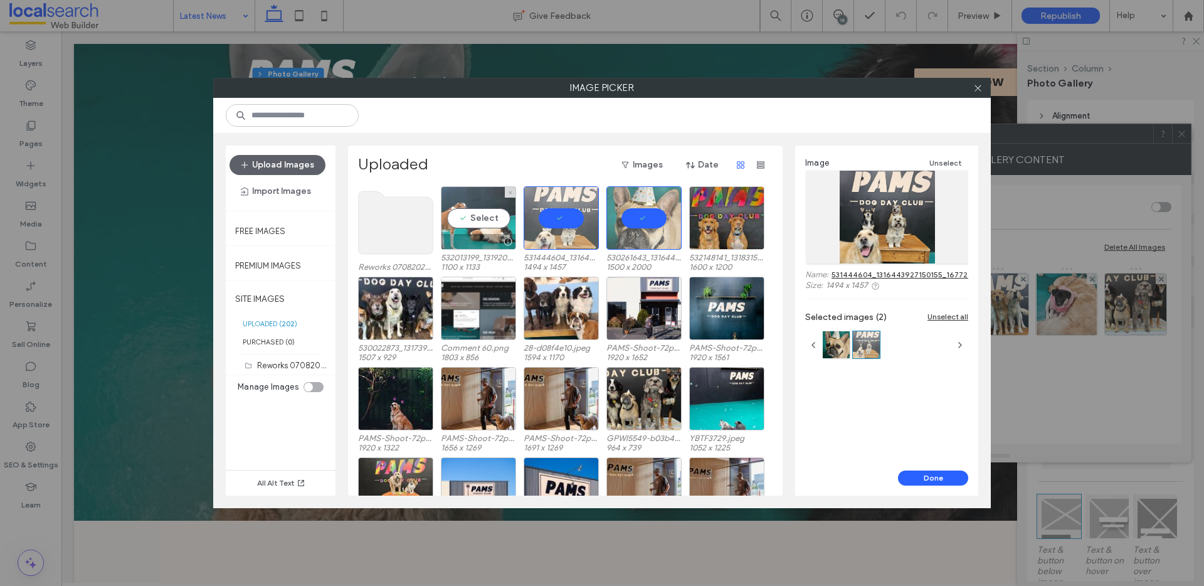
click at [480, 206] on div "Select" at bounding box center [478, 217] width 75 height 63
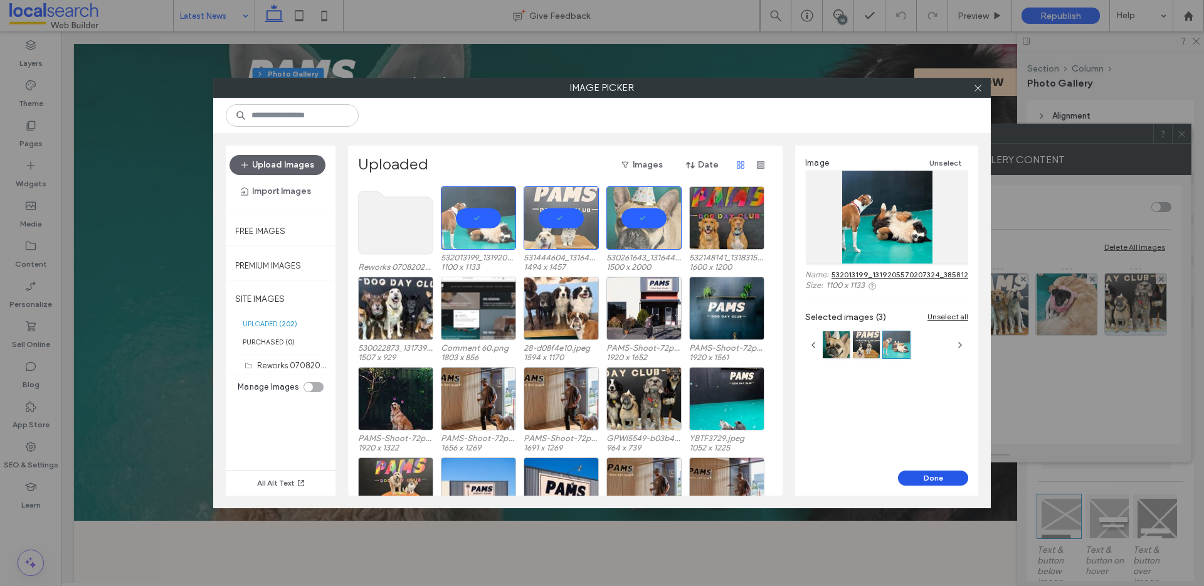
click at [966, 476] on button "Done" at bounding box center [933, 477] width 70 height 15
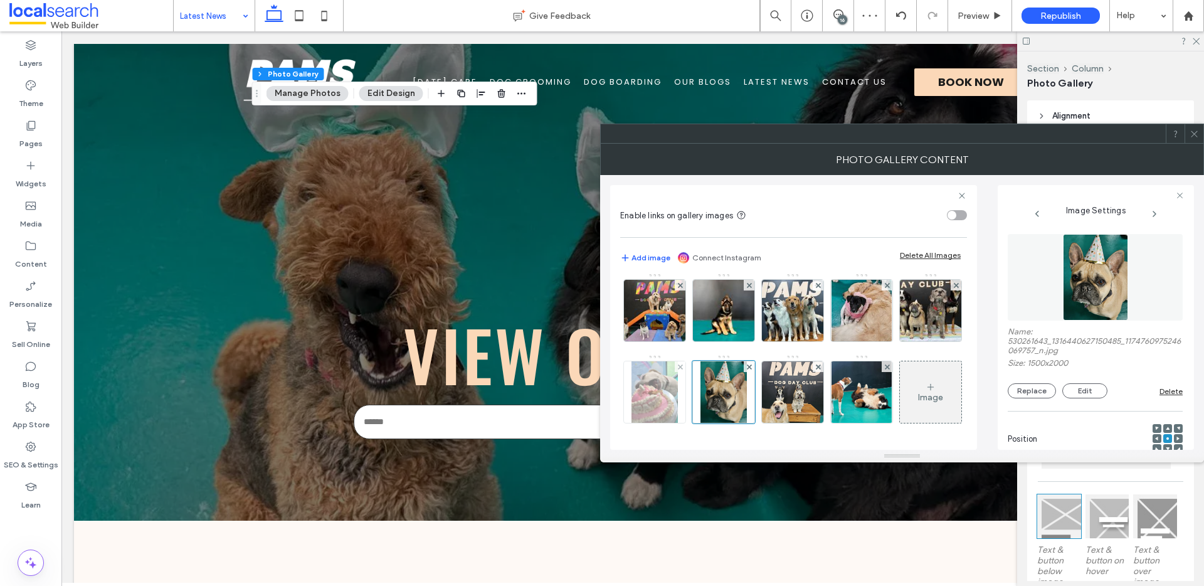
click at [678, 361] on img at bounding box center [654, 391] width 46 height 61
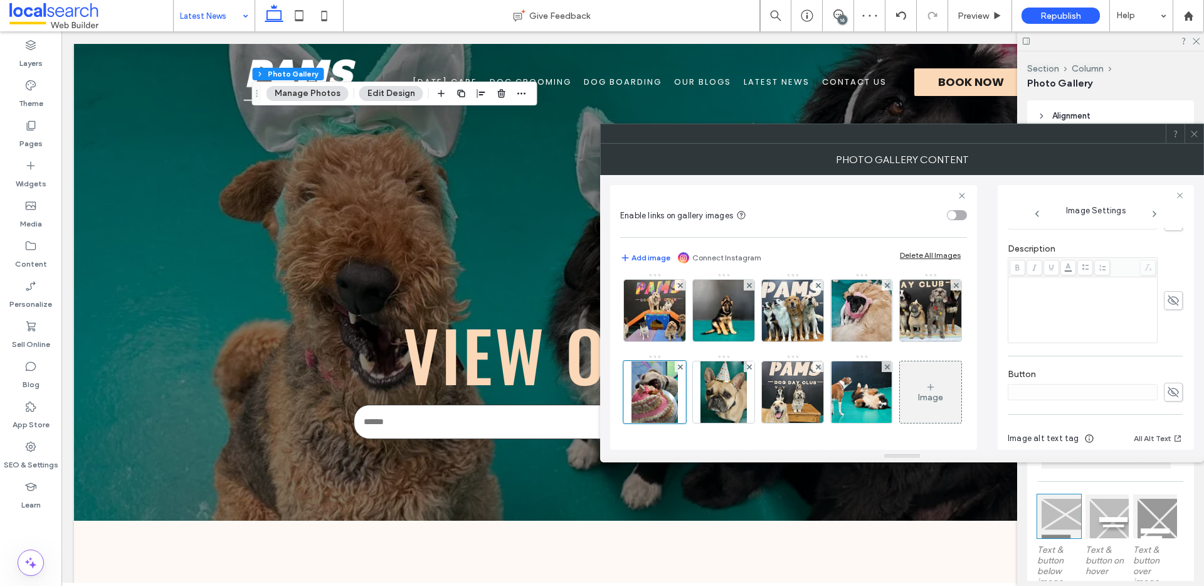
scroll to position [315, 0]
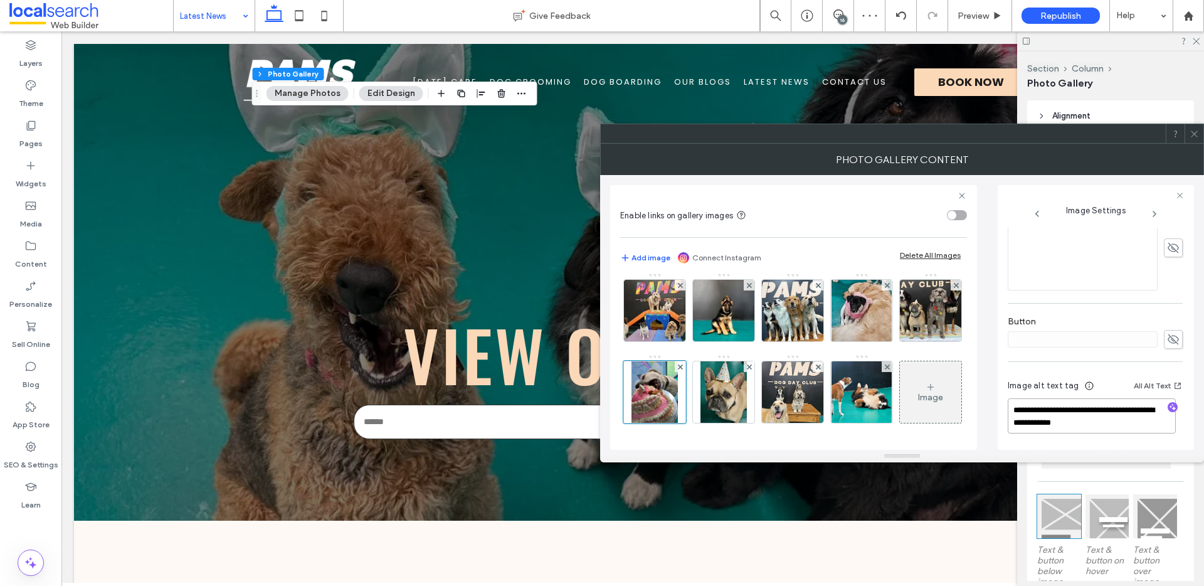
drag, startPoint x: 1100, startPoint y: 409, endPoint x: 1110, endPoint y: 433, distance: 25.0
click at [1110, 433] on textarea "**********" at bounding box center [1092, 415] width 168 height 35
click at [700, 395] on img at bounding box center [723, 391] width 46 height 61
click at [1169, 406] on use "button" at bounding box center [1172, 407] width 7 height 7
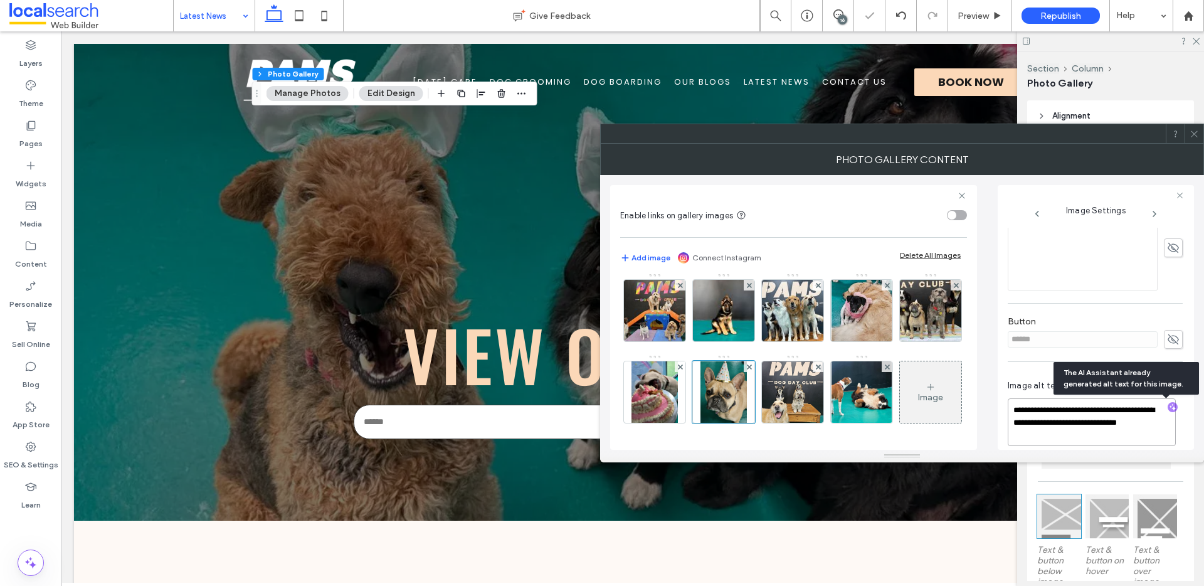
click at [1073, 431] on textarea "**********" at bounding box center [1092, 422] width 168 height 48
paste textarea "**********"
type textarea "**********"
click at [761, 397] on img at bounding box center [792, 391] width 63 height 61
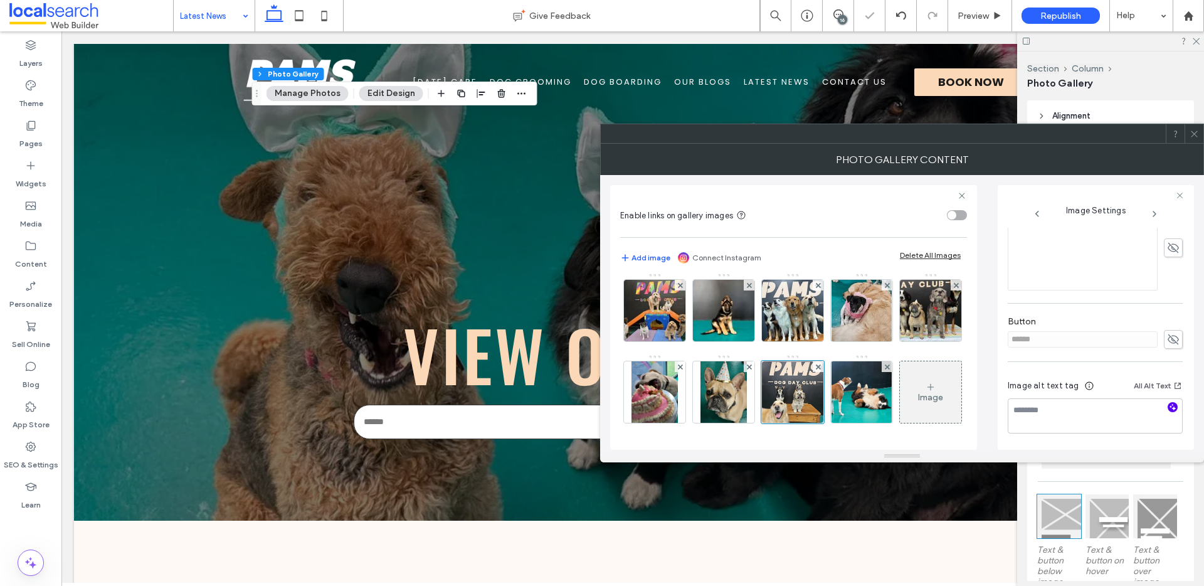
click at [1168, 409] on icon "button" at bounding box center [1172, 407] width 9 height 9
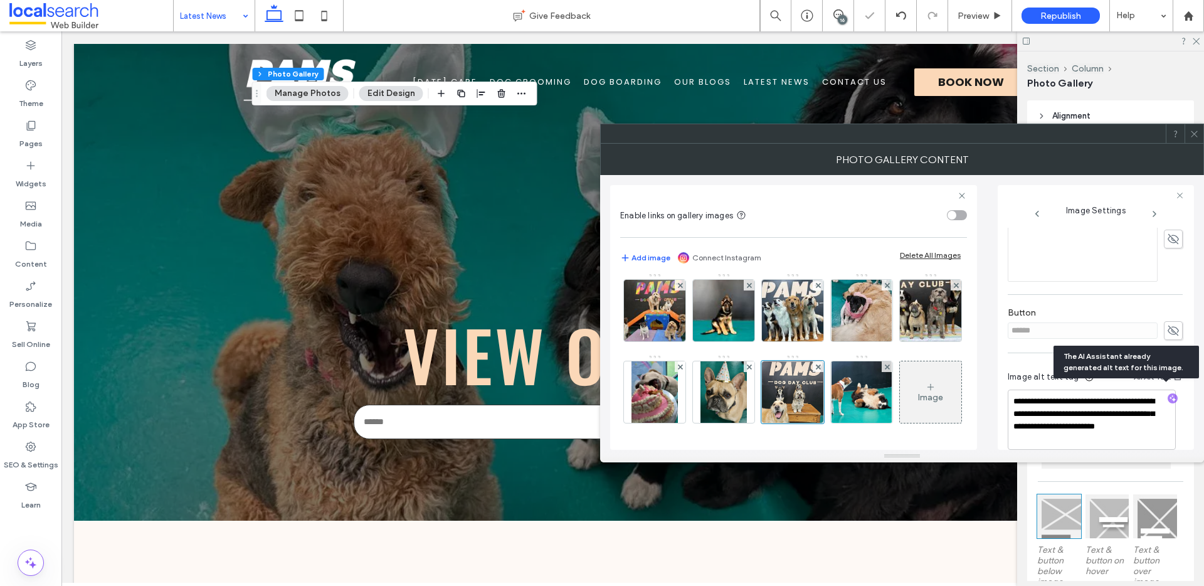
scroll to position [359, 0]
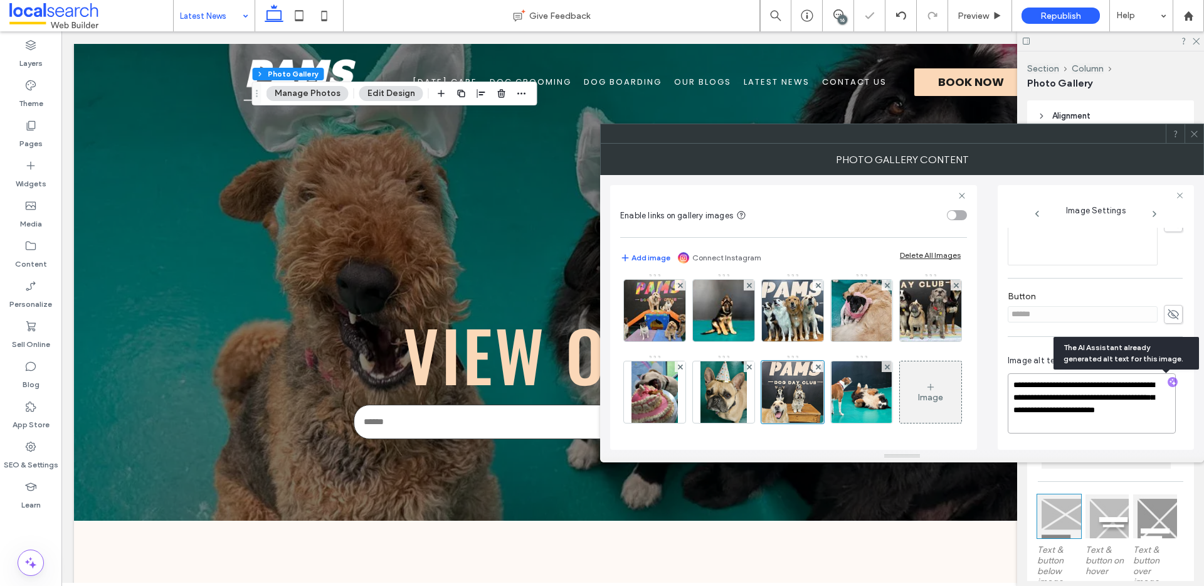
click at [1103, 428] on textarea "**********" at bounding box center [1092, 403] width 168 height 60
paste textarea "**********"
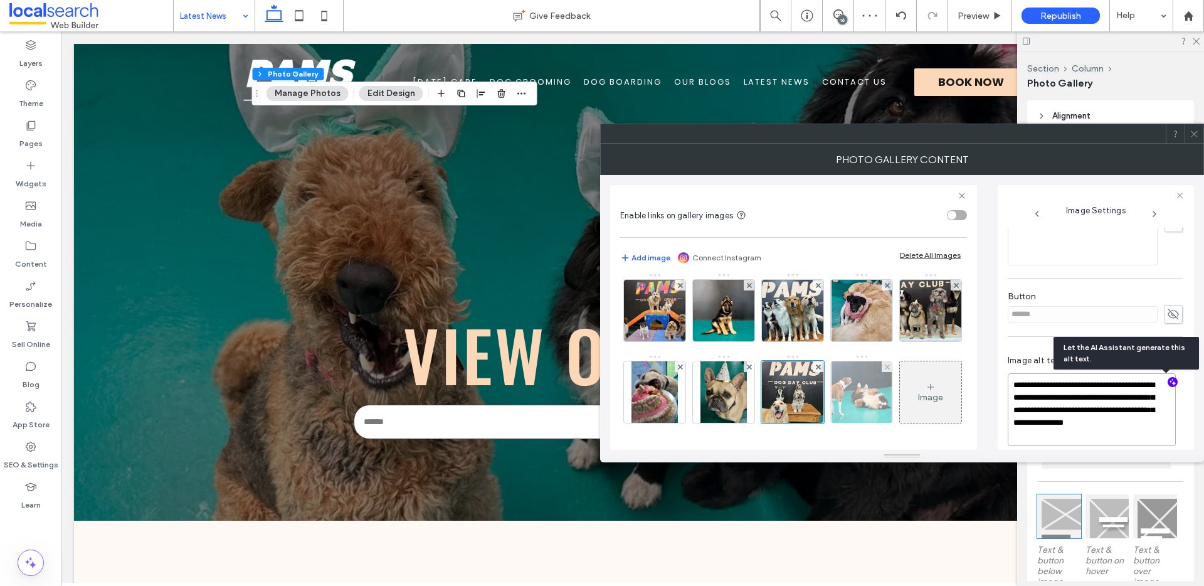
type textarea "**********"
click at [831, 386] on img at bounding box center [861, 391] width 60 height 61
click at [830, 386] on div at bounding box center [861, 392] width 63 height 63
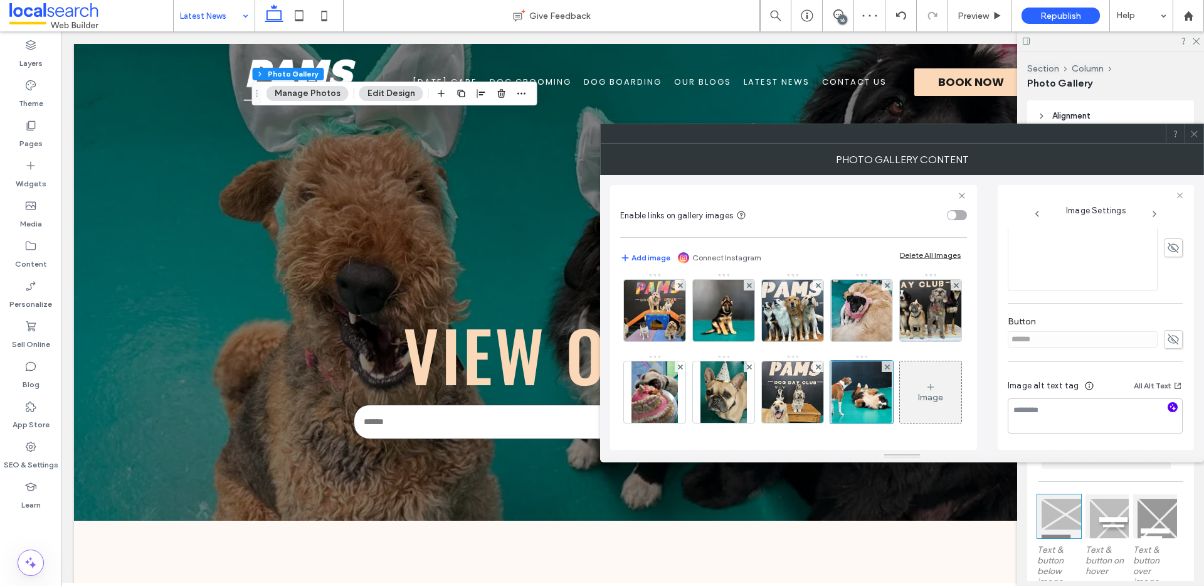
click at [1168, 409] on icon "button" at bounding box center [1172, 407] width 9 height 9
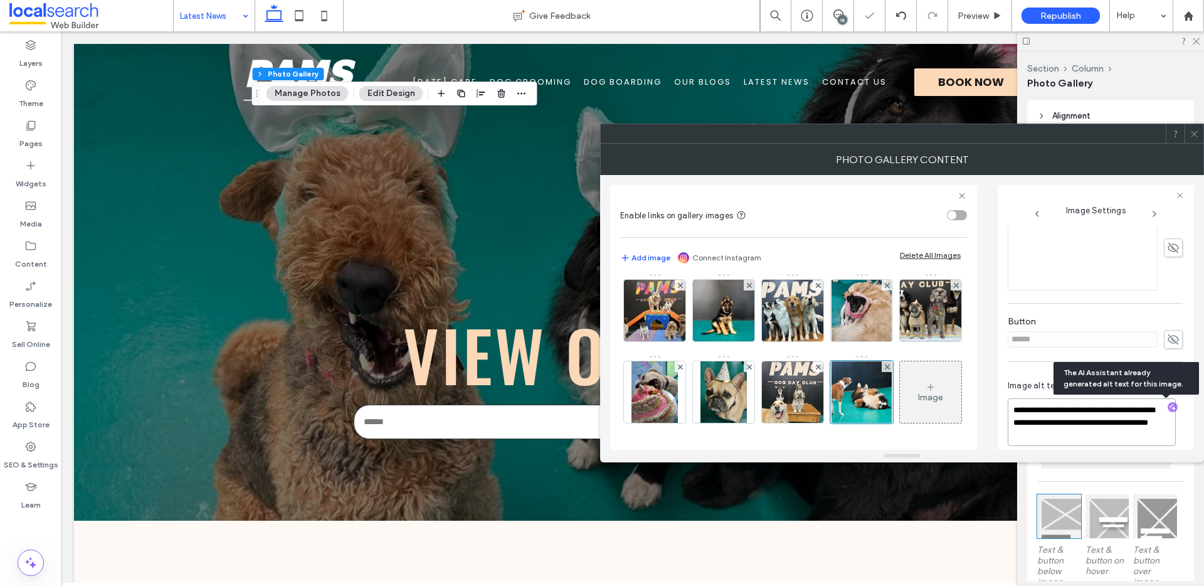
click at [1129, 433] on textarea "**********" at bounding box center [1092, 422] width 168 height 48
paste textarea "**********"
type textarea "**********"
click at [1191, 131] on icon at bounding box center [1193, 133] width 9 height 9
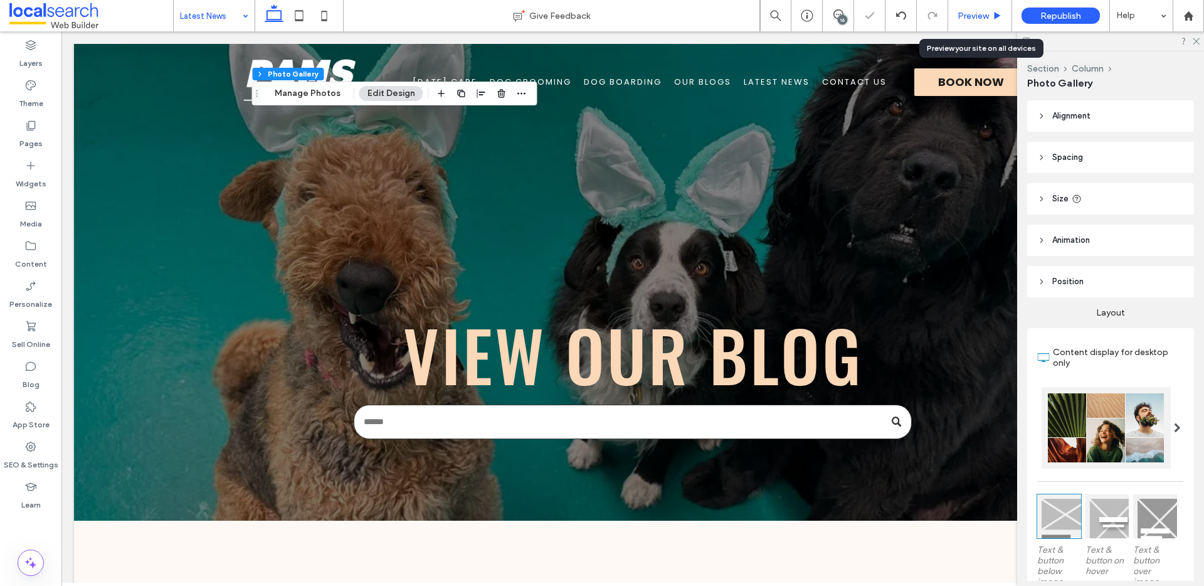
click at [989, 19] on div "Preview" at bounding box center [979, 16] width 63 height 11
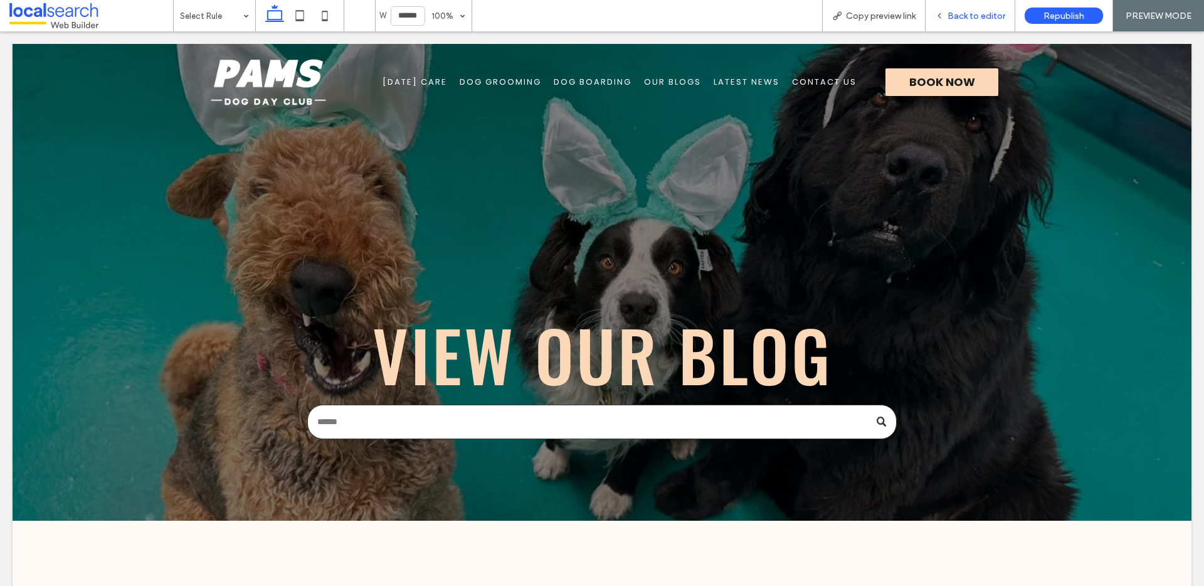
click at [957, 13] on span "Back to editor" at bounding box center [976, 16] width 58 height 11
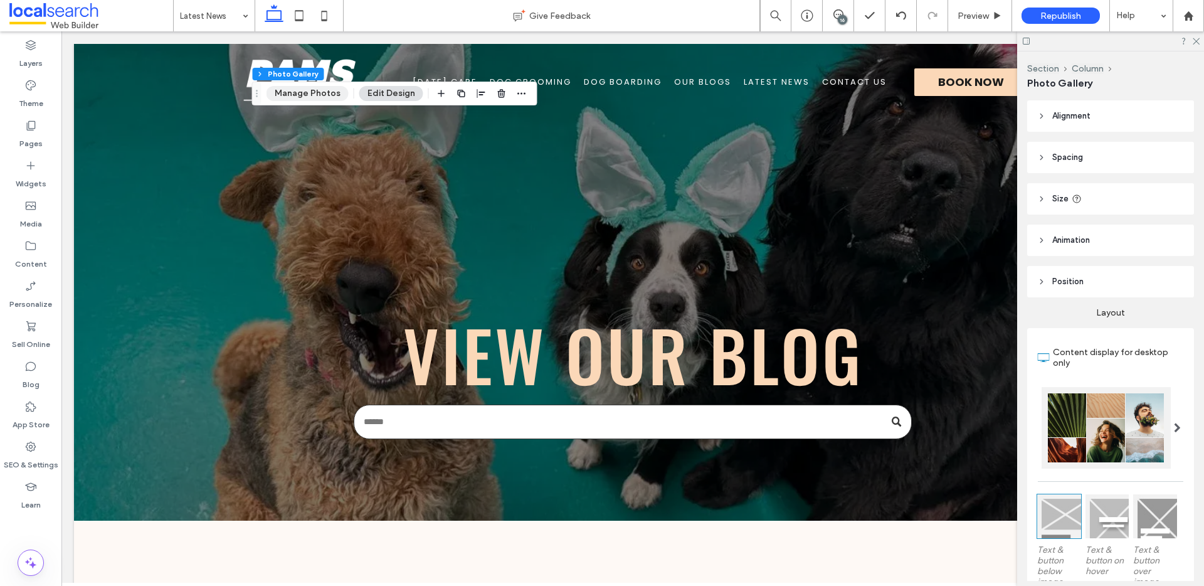
click at [332, 91] on button "Manage Photos" at bounding box center [307, 93] width 82 height 15
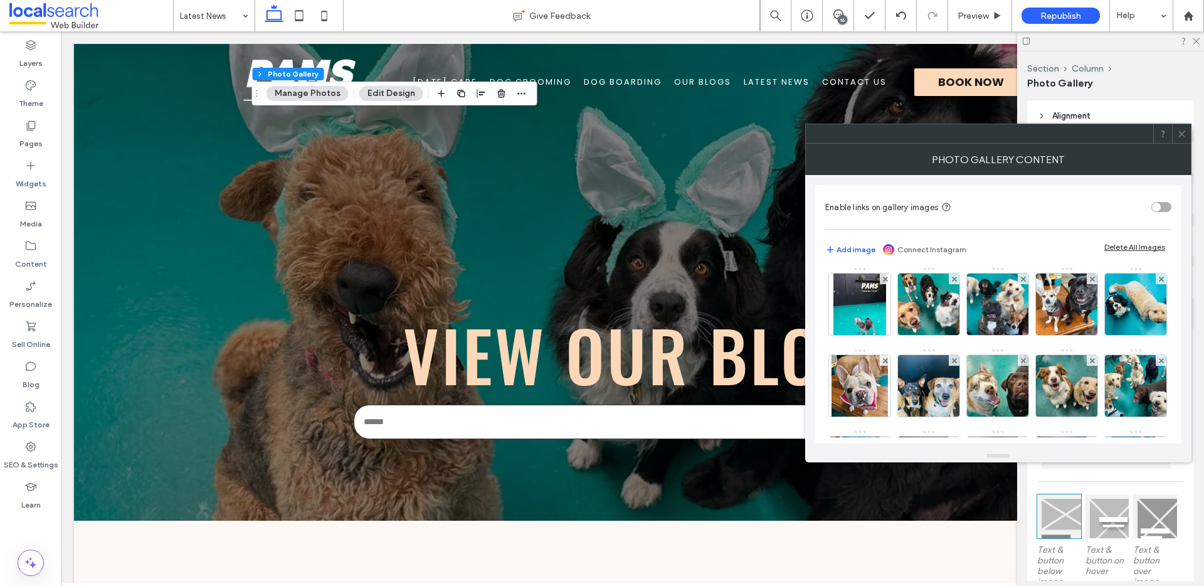
scroll to position [85, 0]
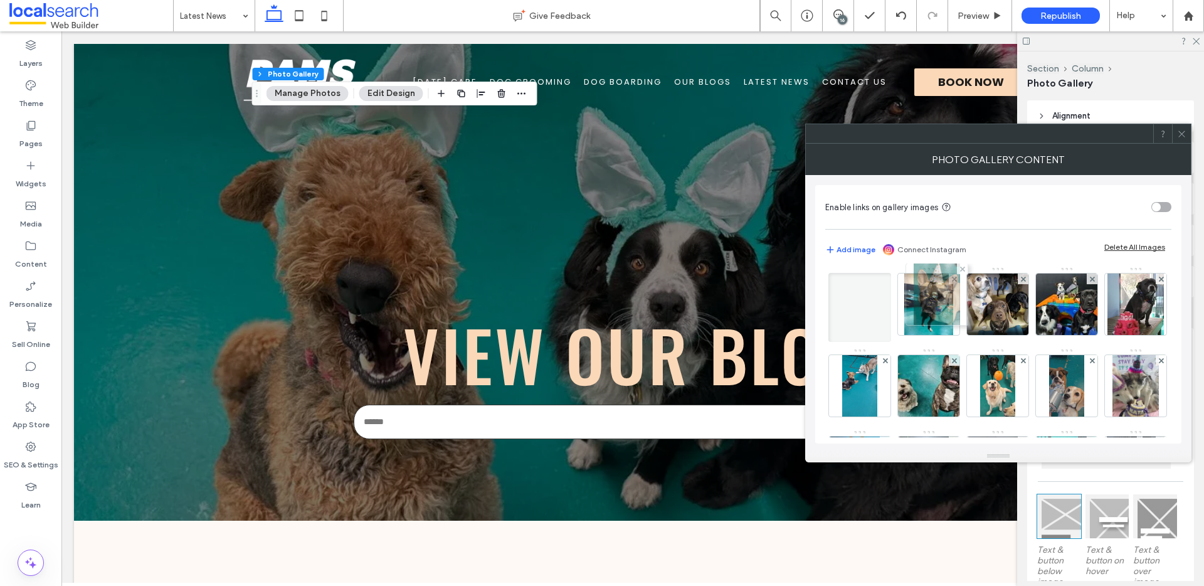
drag, startPoint x: 865, startPoint y: 394, endPoint x: 939, endPoint y: 303, distance: 117.7
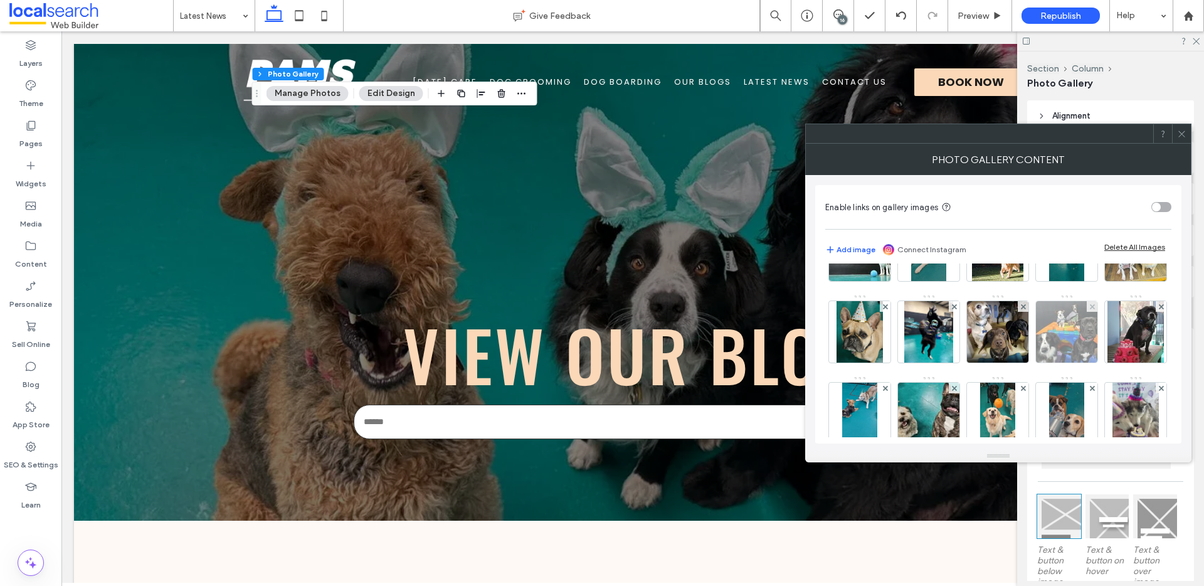
scroll to position [58, 0]
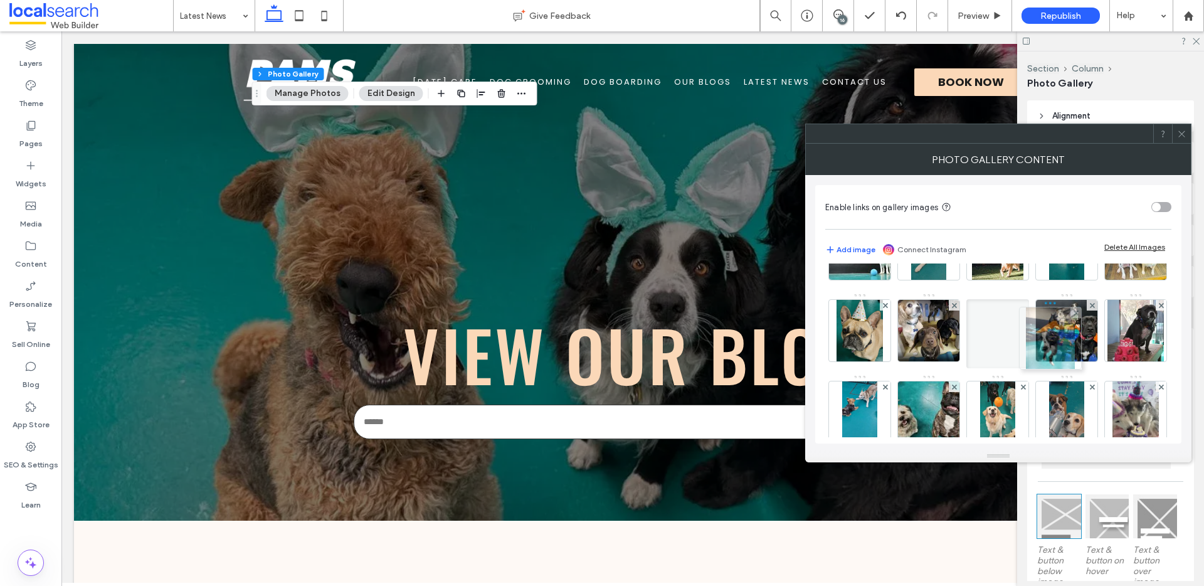
drag, startPoint x: 997, startPoint y: 340, endPoint x: 1059, endPoint y: 345, distance: 62.3
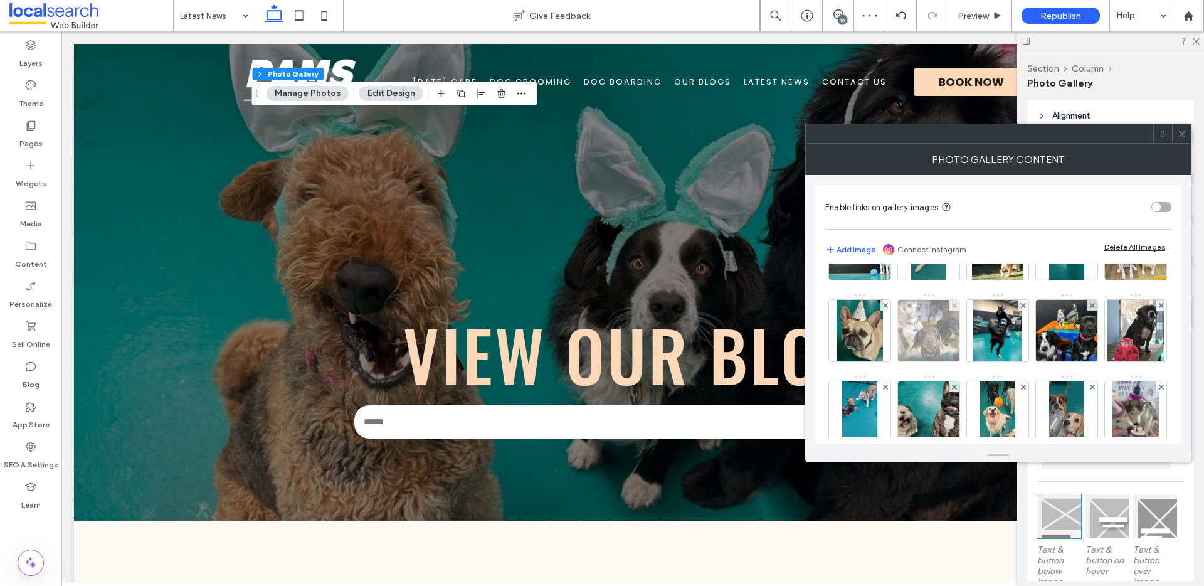
click at [959, 338] on img at bounding box center [928, 330] width 62 height 61
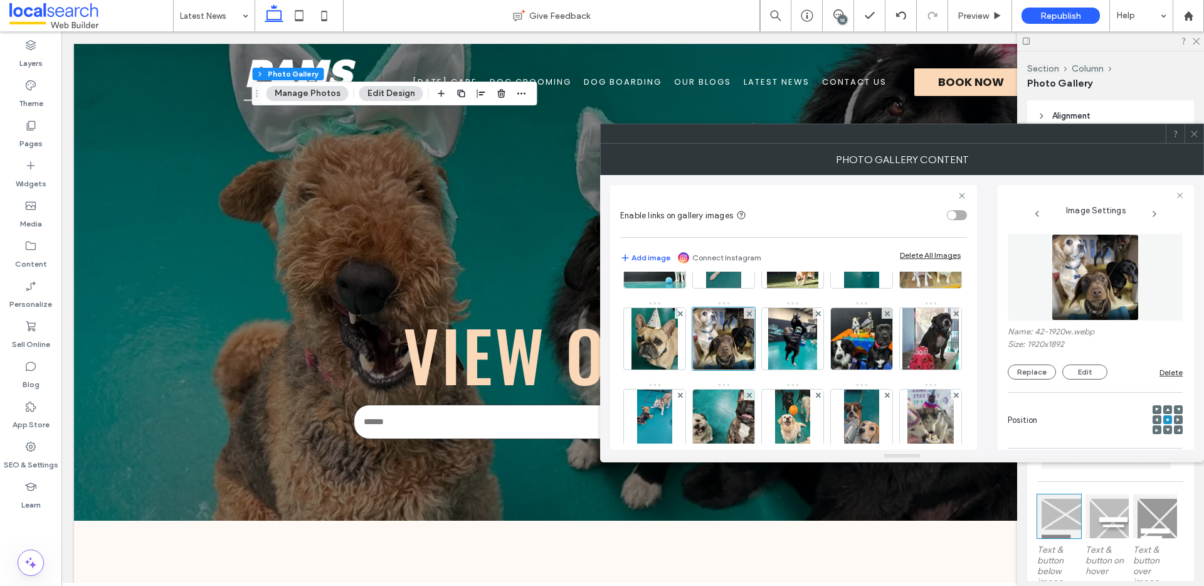
click at [1166, 408] on icon at bounding box center [1168, 410] width 4 height 4
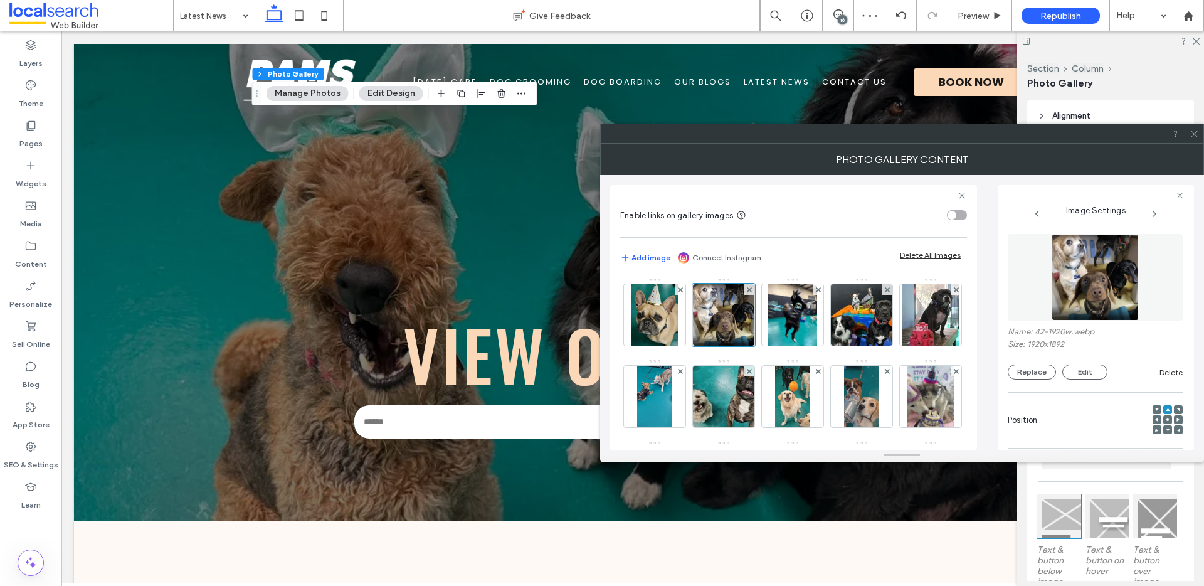
scroll to position [108, 0]
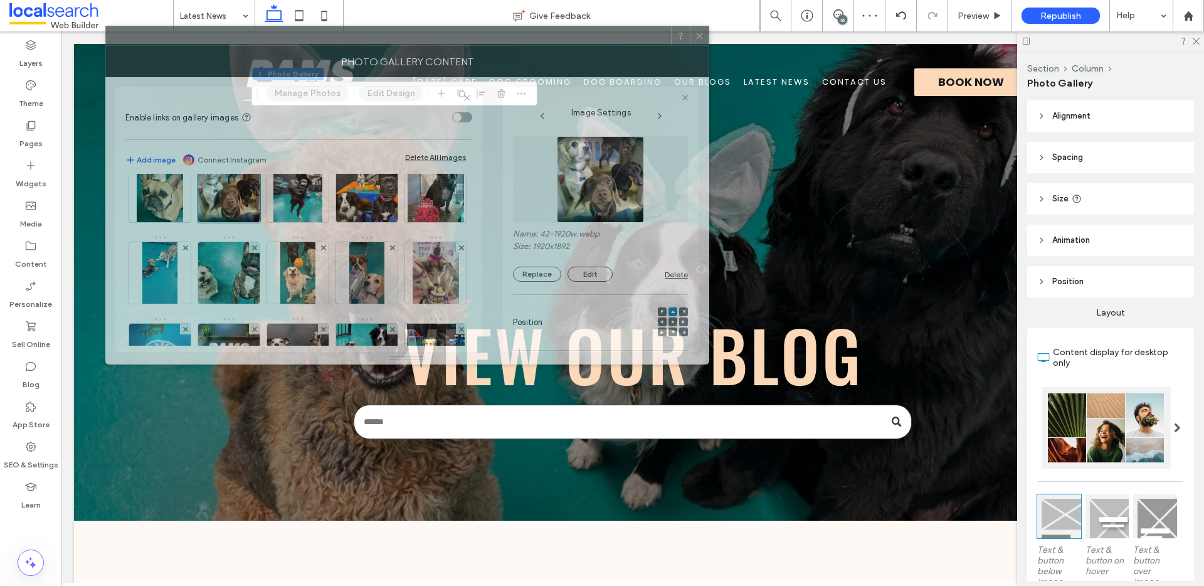
drag, startPoint x: 987, startPoint y: 151, endPoint x: 492, endPoint y: 50, distance: 505.6
click at [493, 50] on div "Photo Gallery Content" at bounding box center [407, 61] width 604 height 31
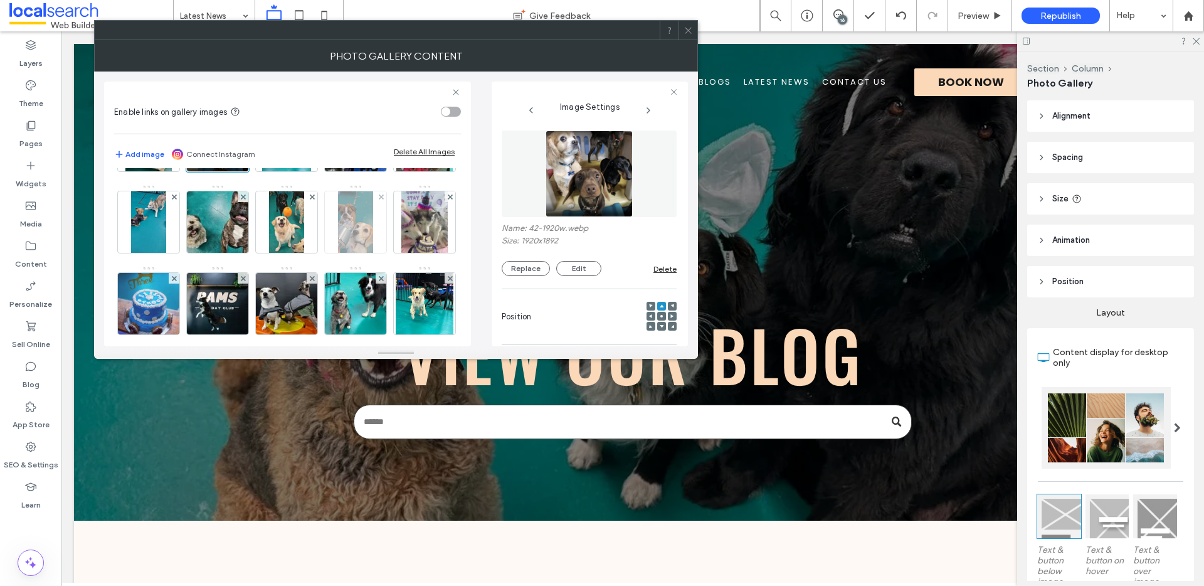
scroll to position [154, 0]
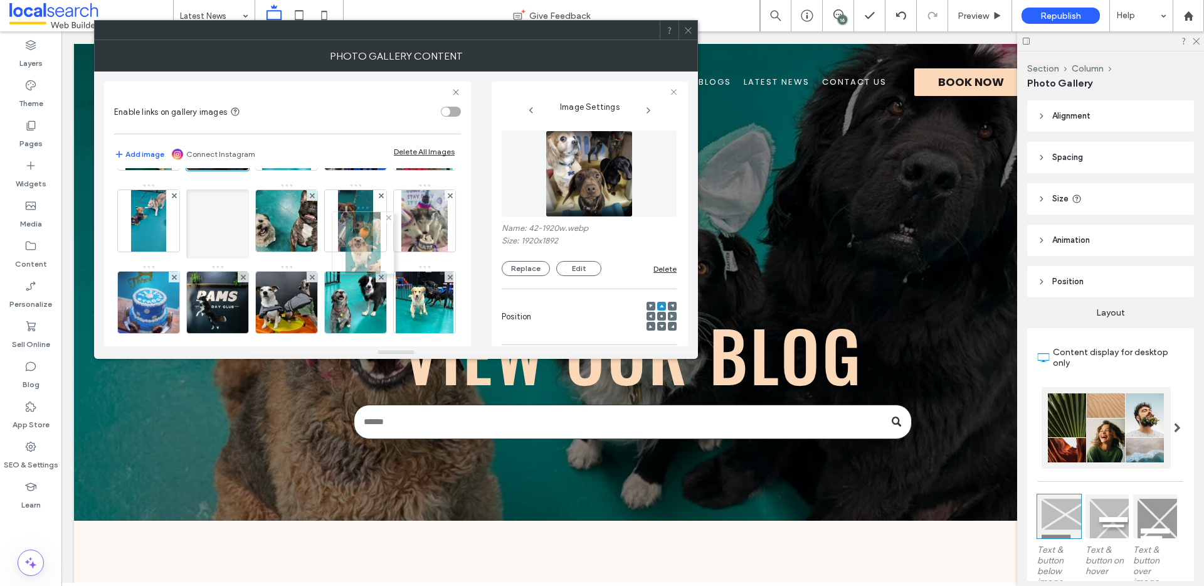
drag, startPoint x: 154, startPoint y: 300, endPoint x: 362, endPoint y: 241, distance: 216.3
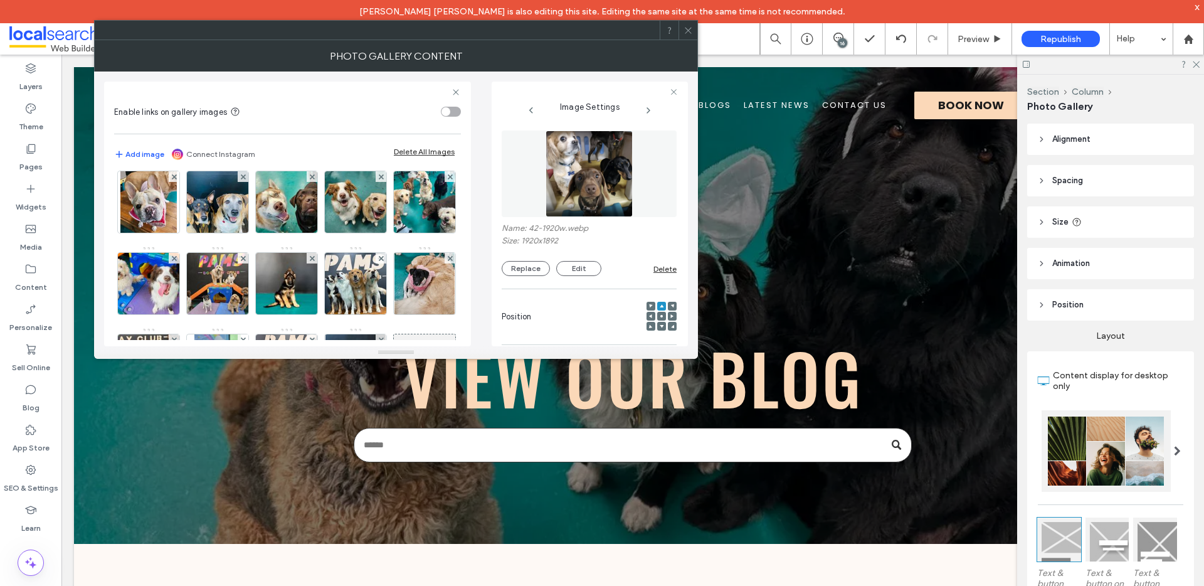
click at [692, 31] on icon at bounding box center [687, 30] width 9 height 9
